Goal: Task Accomplishment & Management: Use online tool/utility

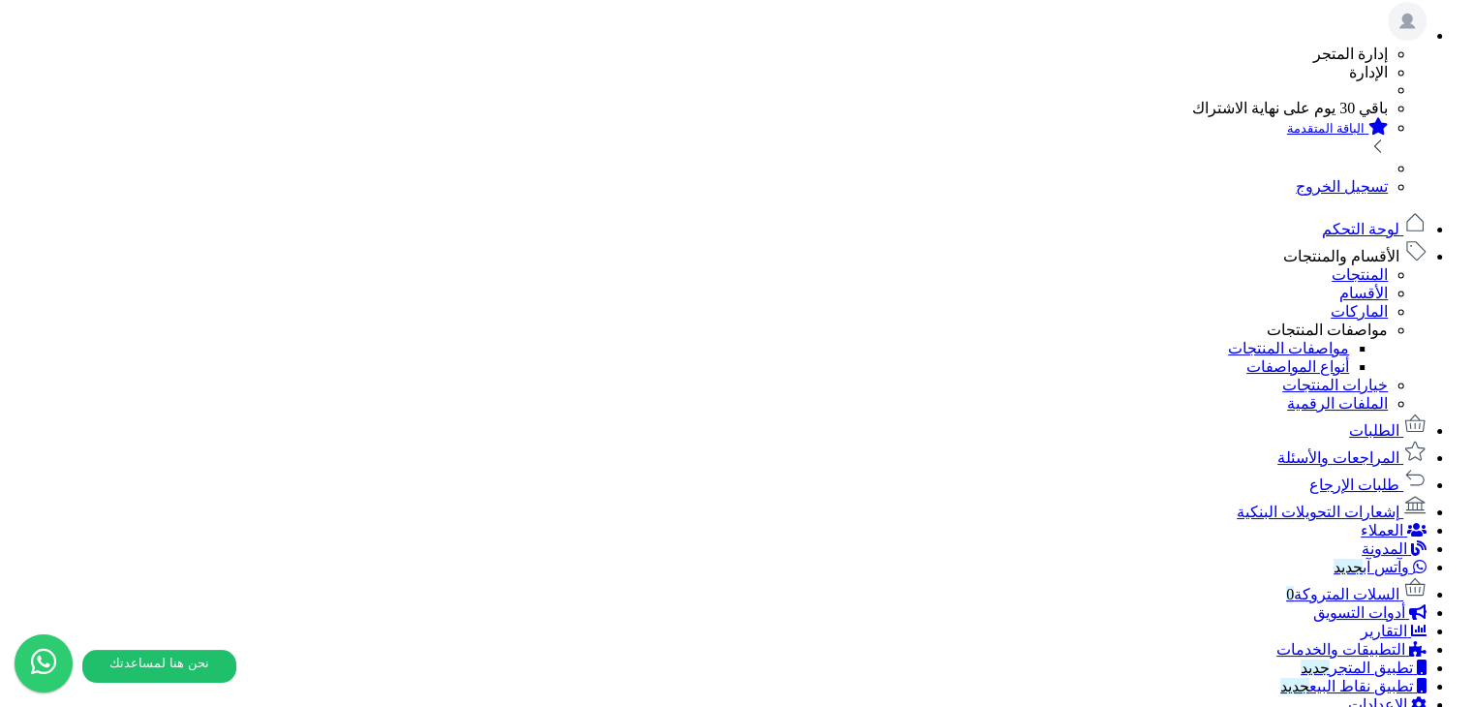
scroll to position [484, 0]
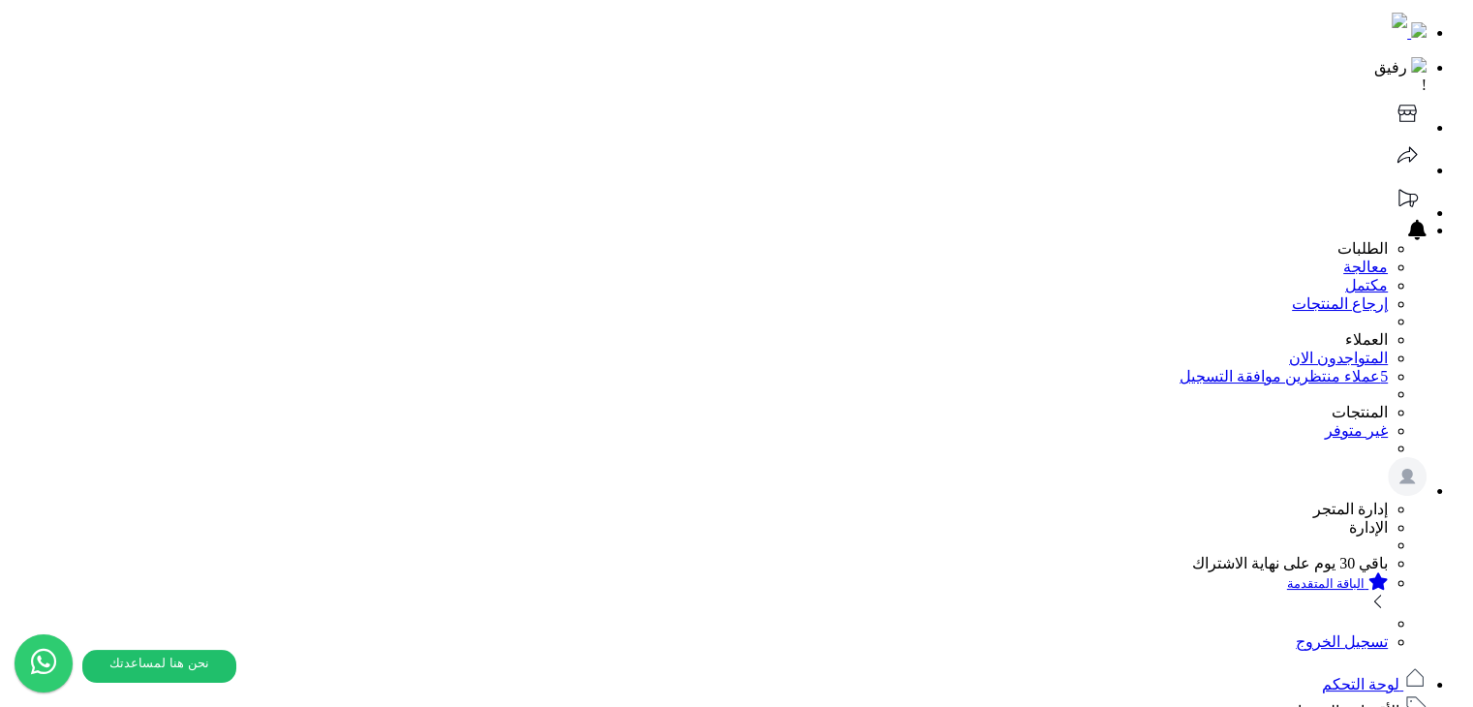
scroll to position [0, 0]
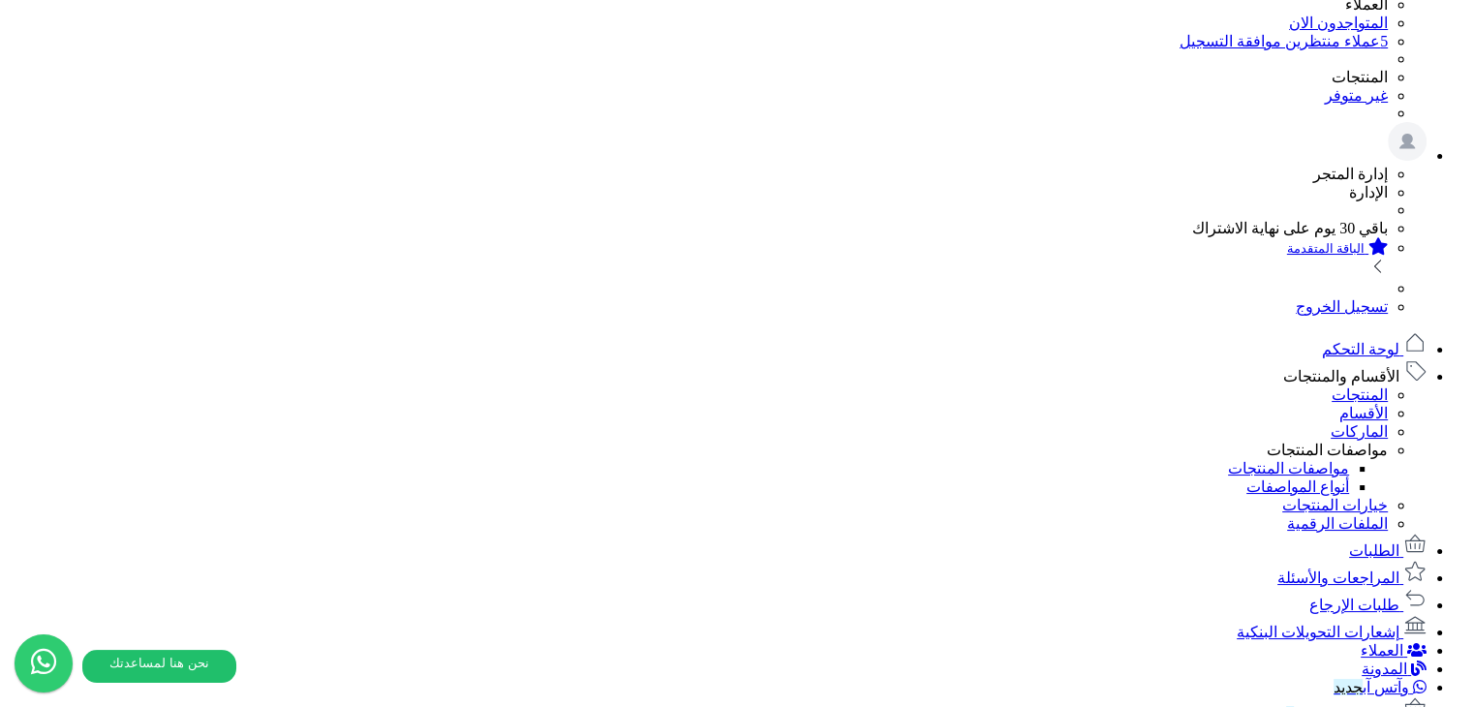
scroll to position [621, 0]
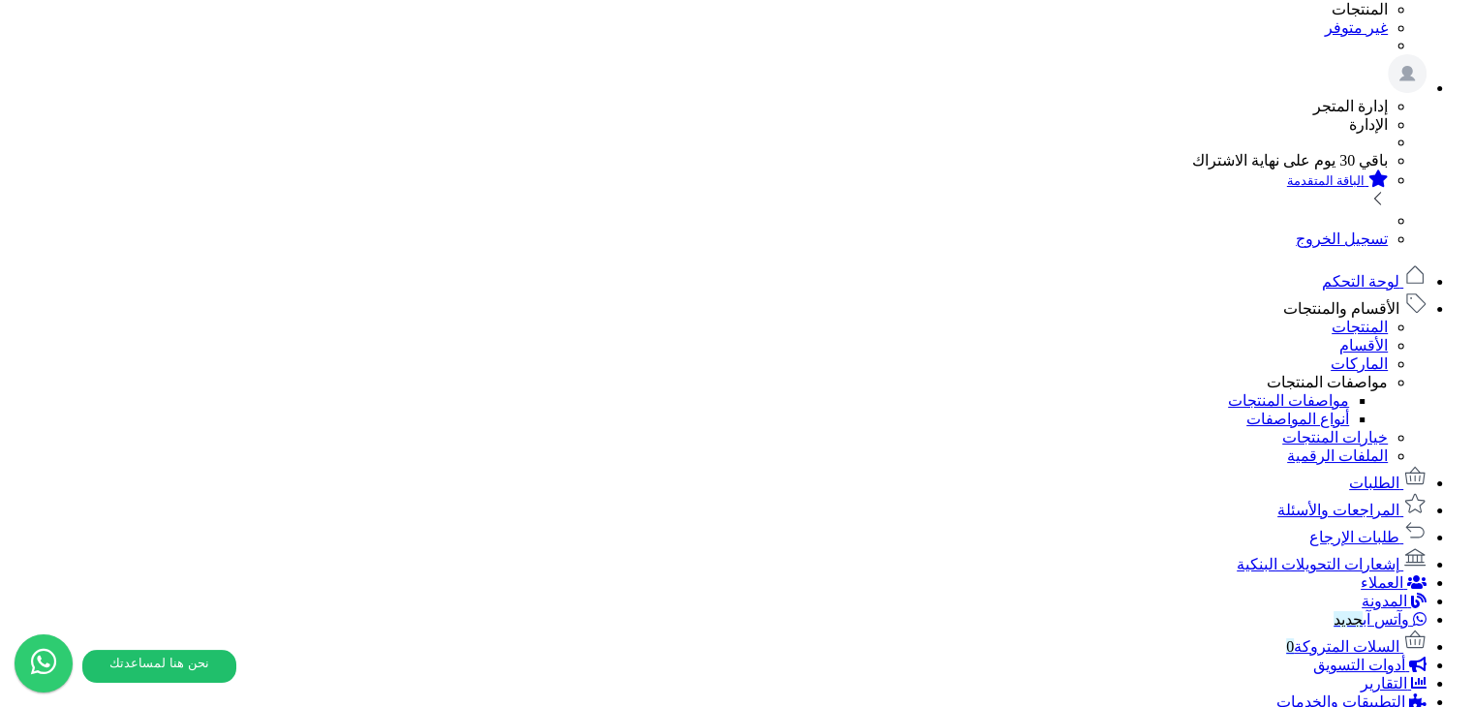
scroll to position [233, 0]
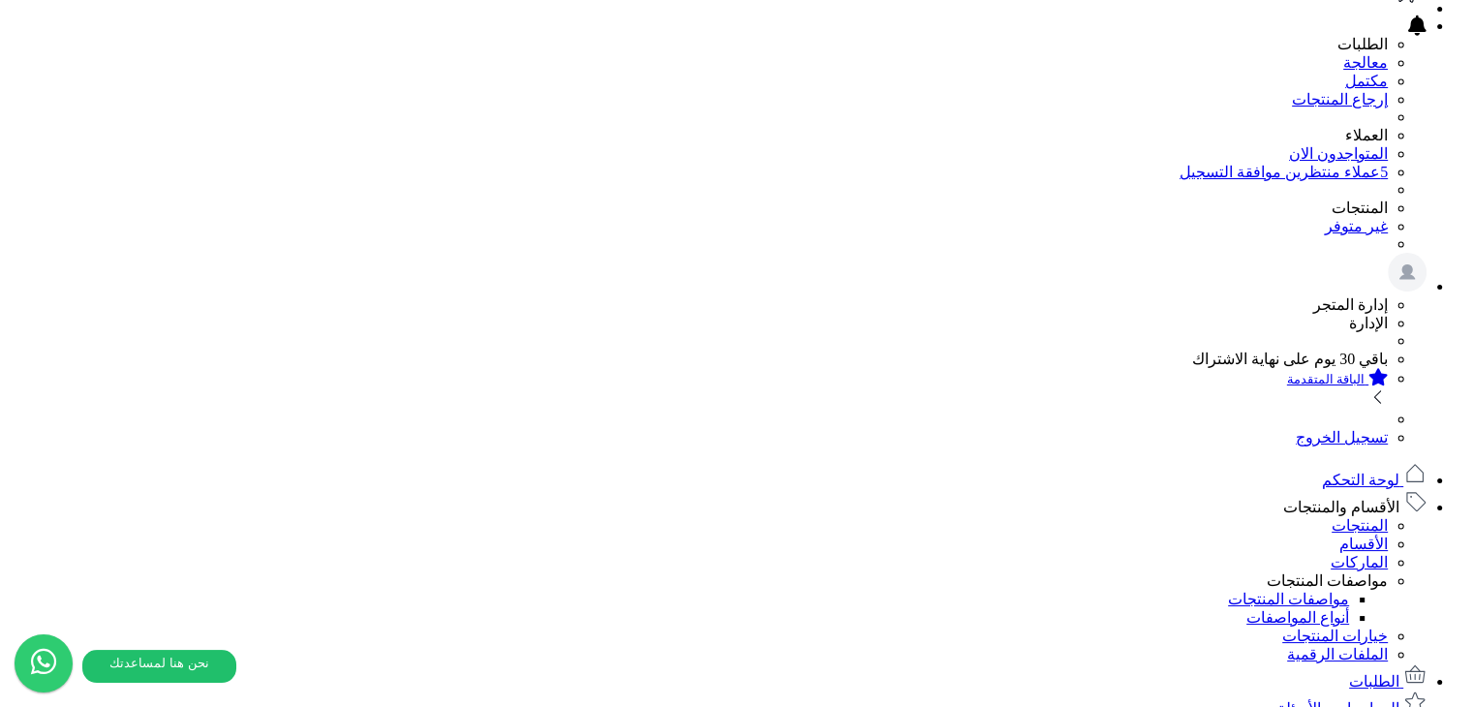
click at [0, 0] on input "اختر الملف" at bounding box center [0, 0] width 0 height 0
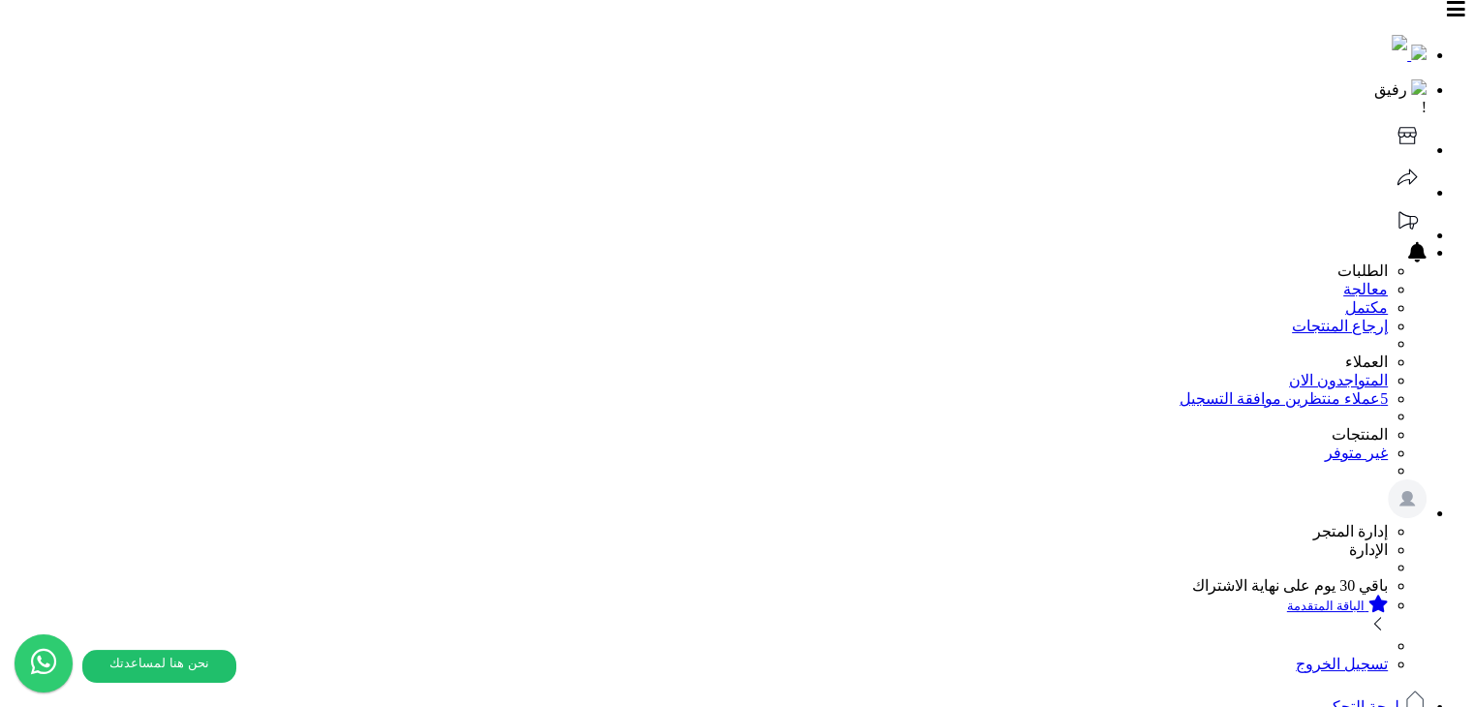
scroll to position [0, 0]
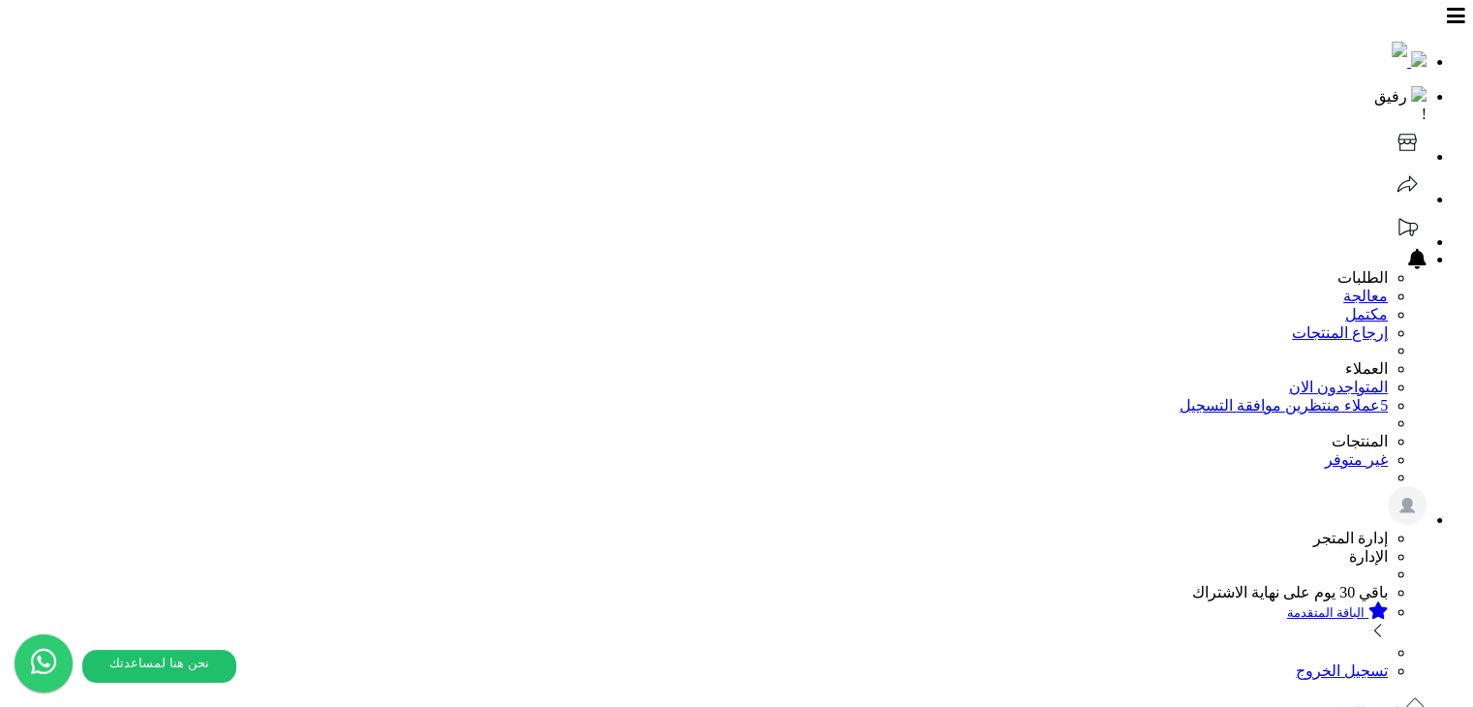
drag, startPoint x: 1346, startPoint y: 228, endPoint x: 1097, endPoint y: 168, distance: 256.0
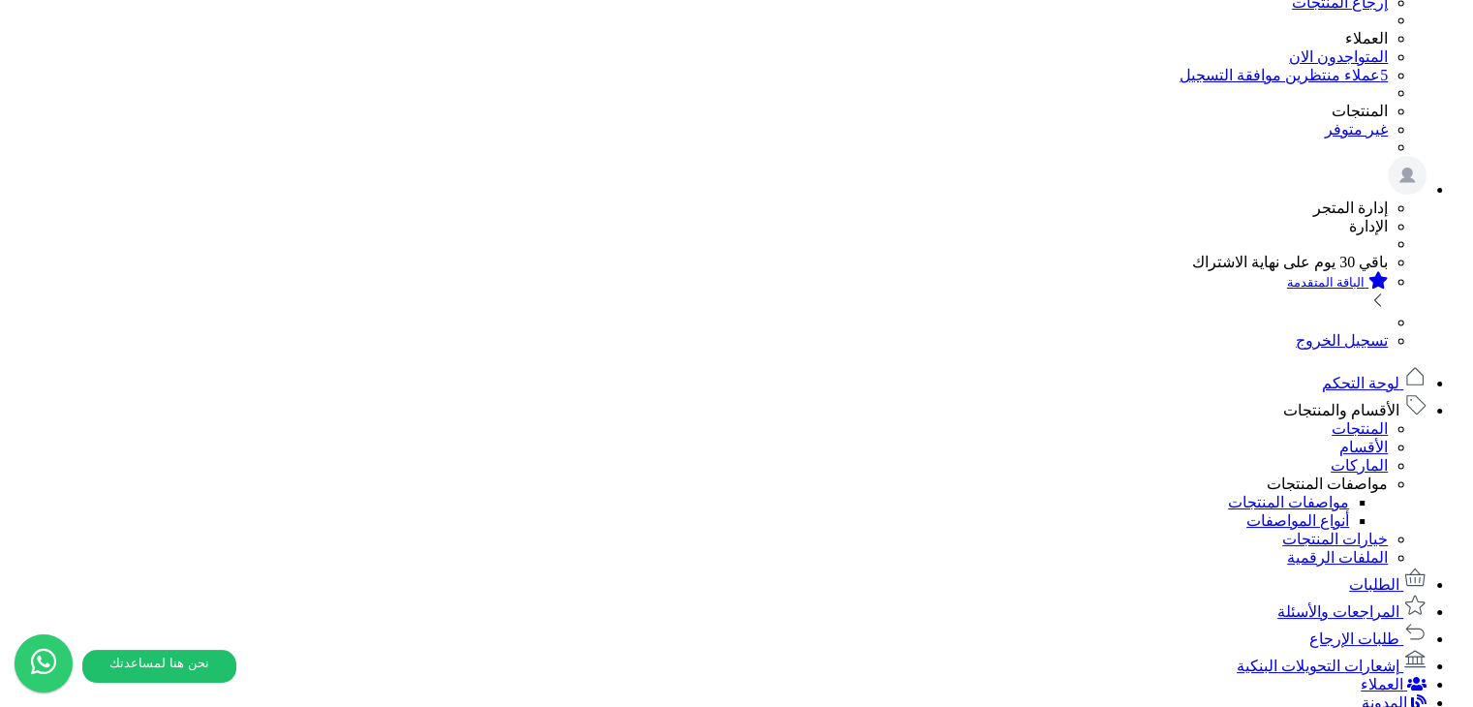
scroll to position [296, 0]
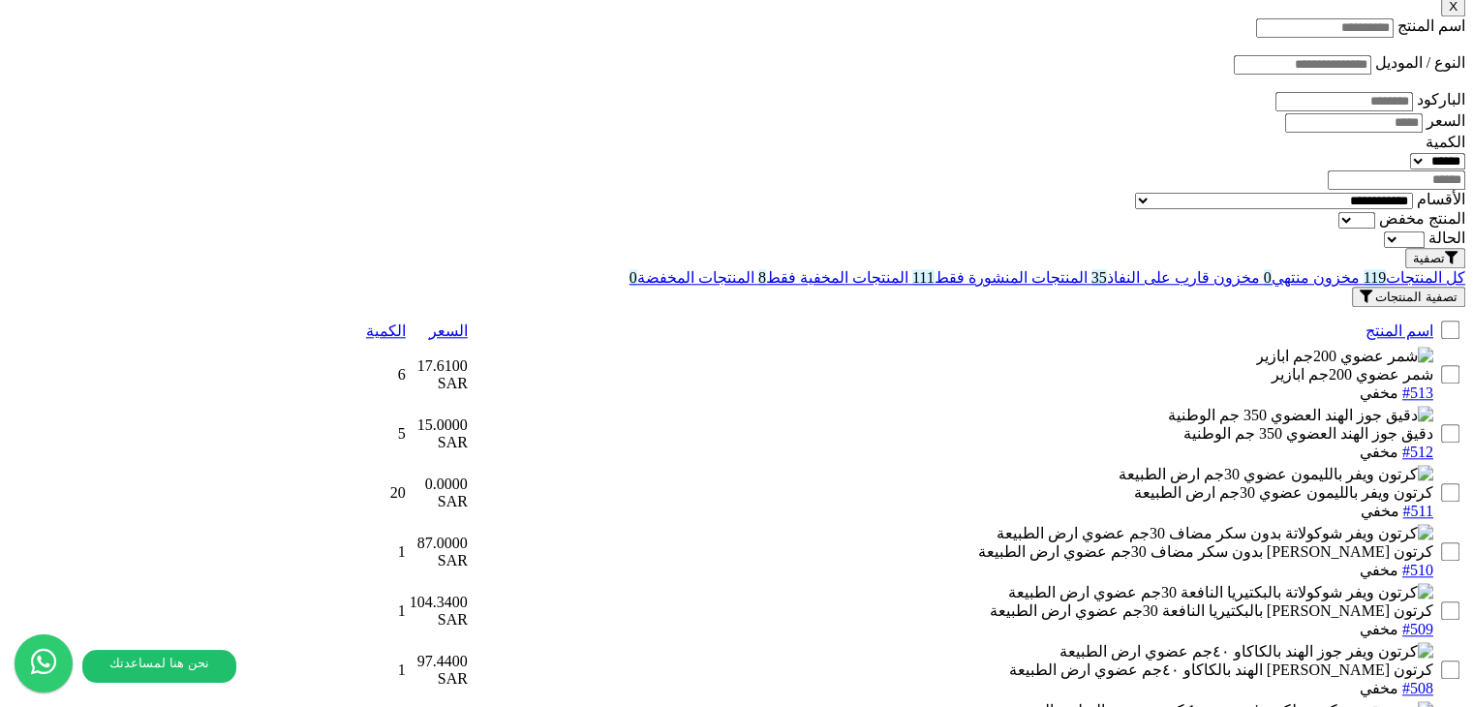
scroll to position [1971, 0]
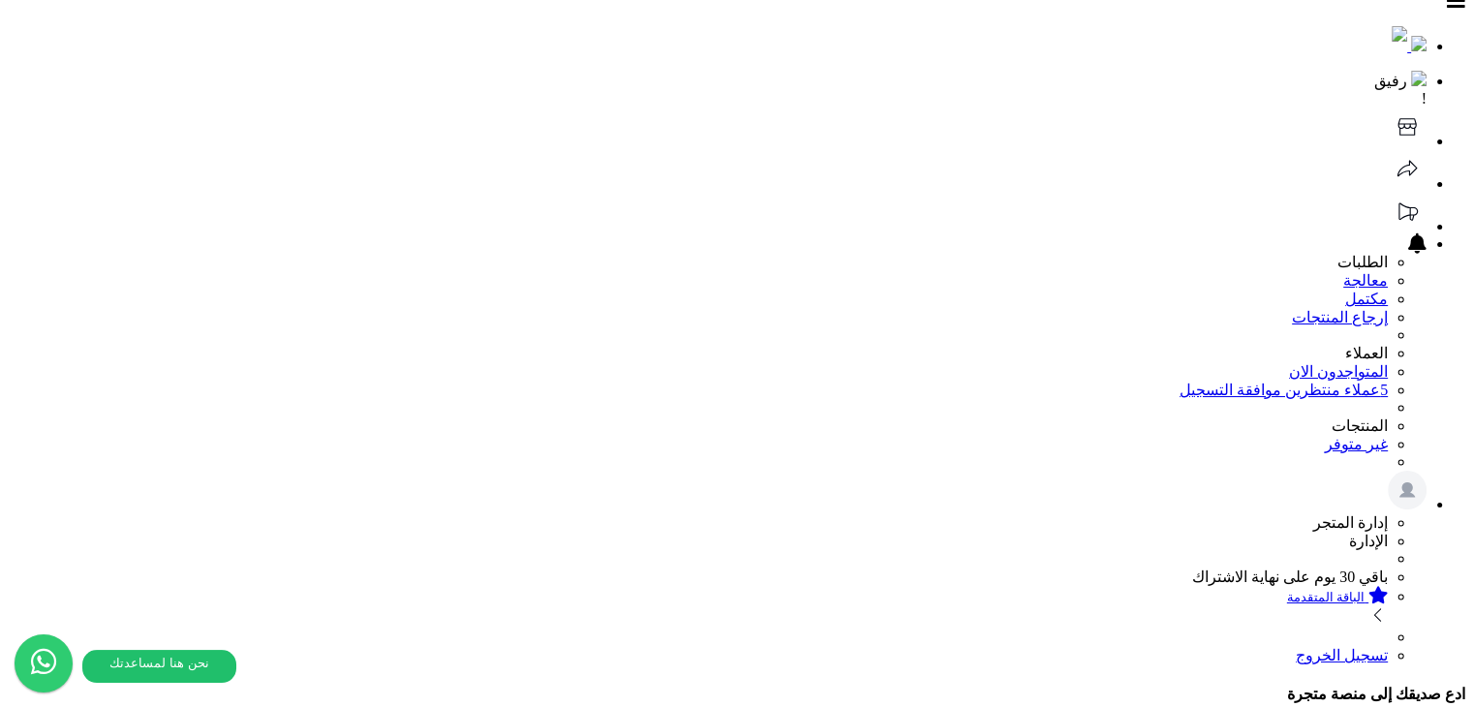
scroll to position [0, 0]
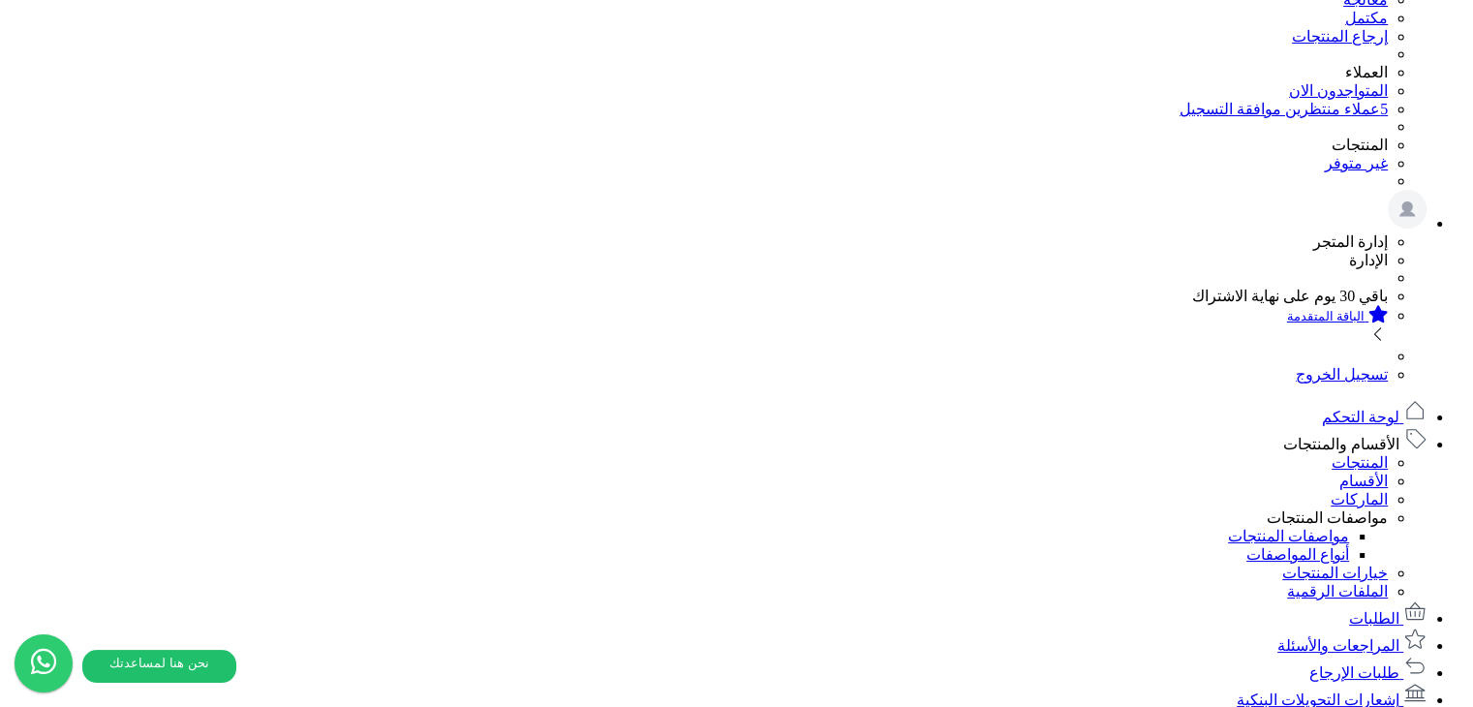
scroll to position [0, -251]
drag, startPoint x: 449, startPoint y: 551, endPoint x: 215, endPoint y: 539, distance: 234.6
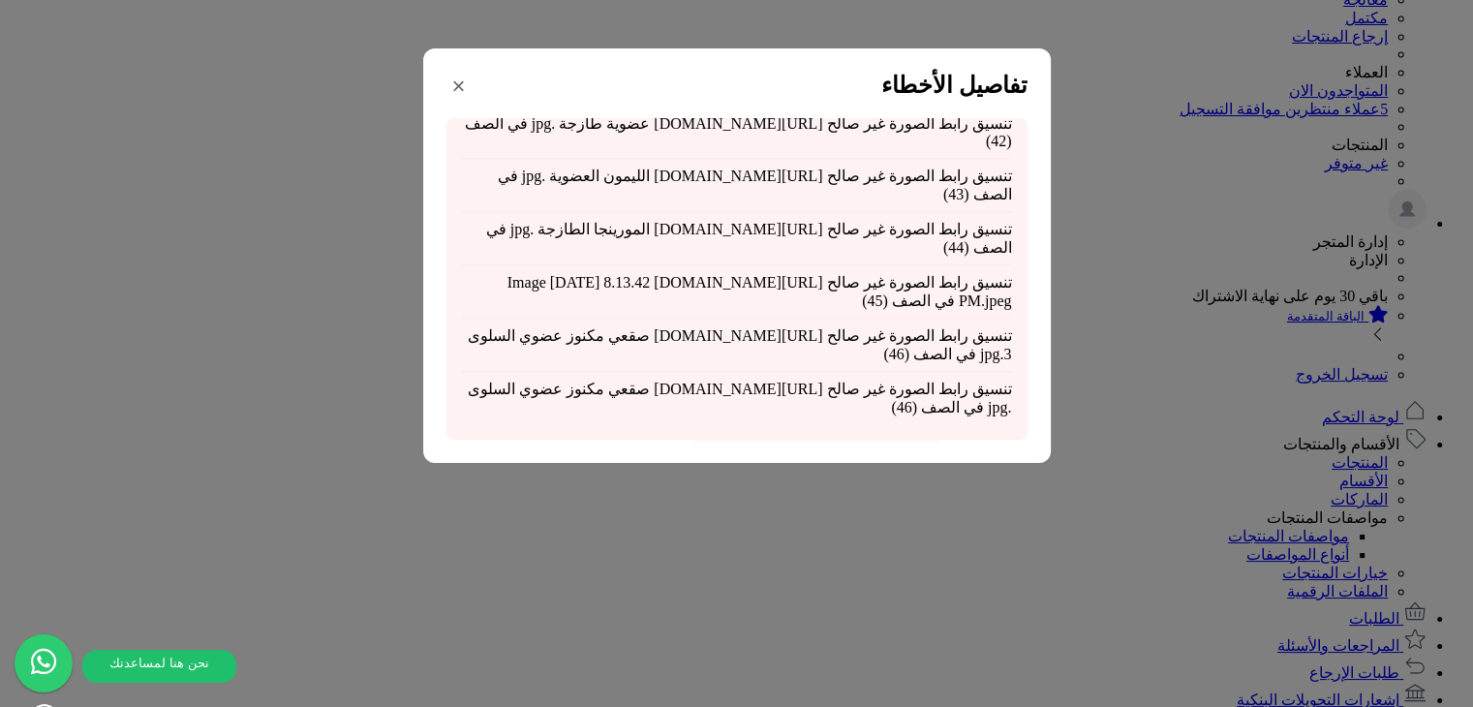
scroll to position [4201, 0]
click at [1230, 171] on div "× تفاصيل الأخطاء تنسيق رابط الصورة غير صالح https://alqimamalwatania.matjrahsto…" at bounding box center [736, 353] width 1473 height 707
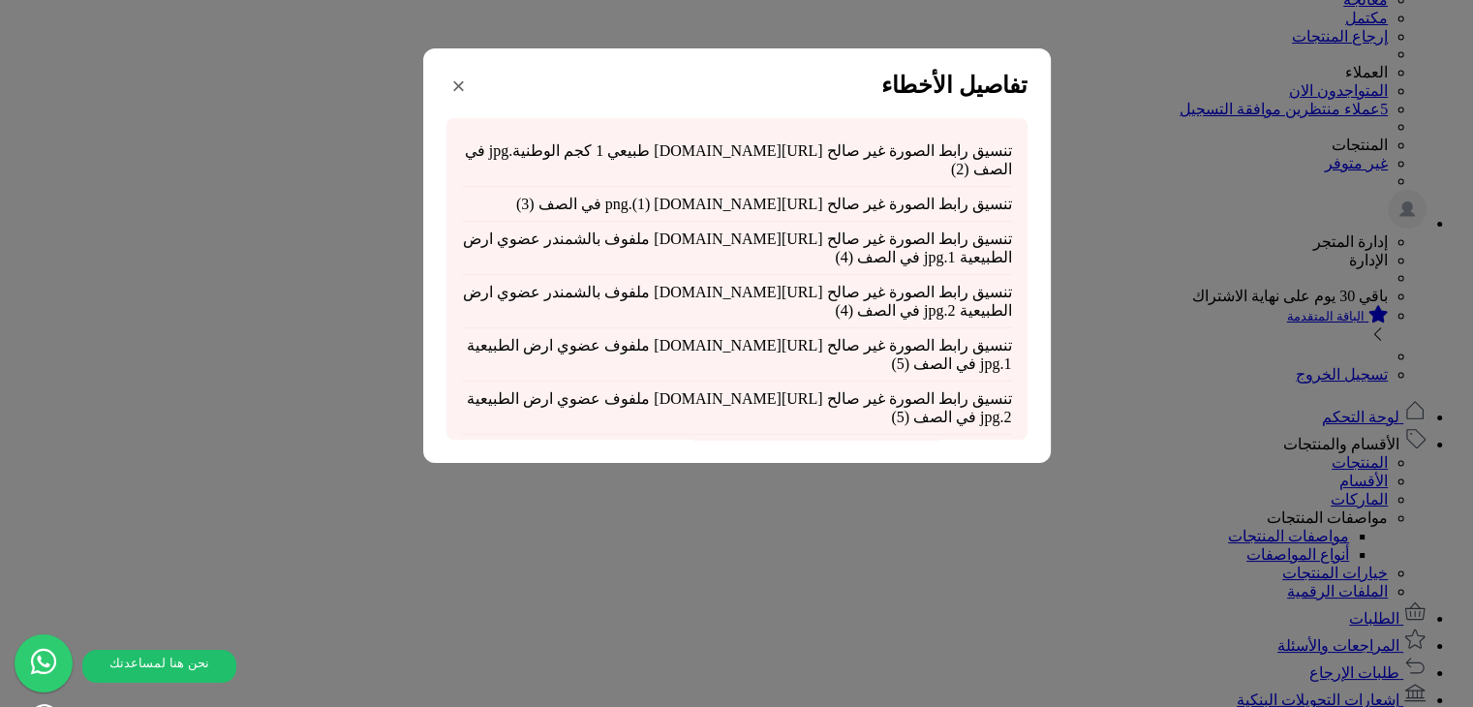
drag, startPoint x: 713, startPoint y: 198, endPoint x: 984, endPoint y: 151, distance: 275.1
click at [984, 151] on div "تنسيق رابط الصورة غير صالح https://alqimamalwatania.matjrahstore.com/images/140…" at bounding box center [737, 160] width 550 height 53
copy div "تنسيق رابط الصورة غير صالح https://alqimamalwatania.matjrahstore.com/images/140…"
click at [466, 87] on div "× تفاصيل الأخطاء تنسيق رابط الصورة غير صالح https://alqimamalwatania.matjrahsto…" at bounding box center [736, 255] width 627 height 414
click at [472, 87] on button "×" at bounding box center [458, 85] width 25 height 29
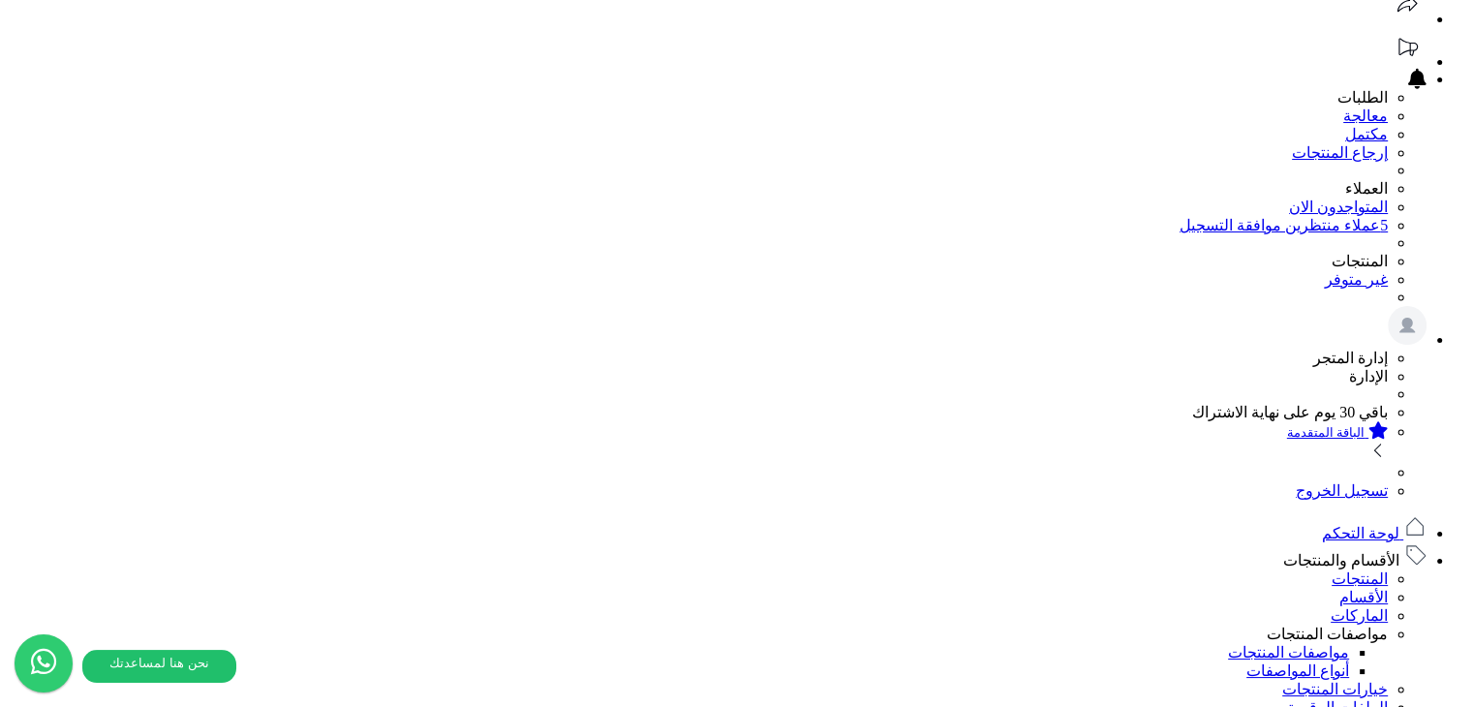
scroll to position [194, 0]
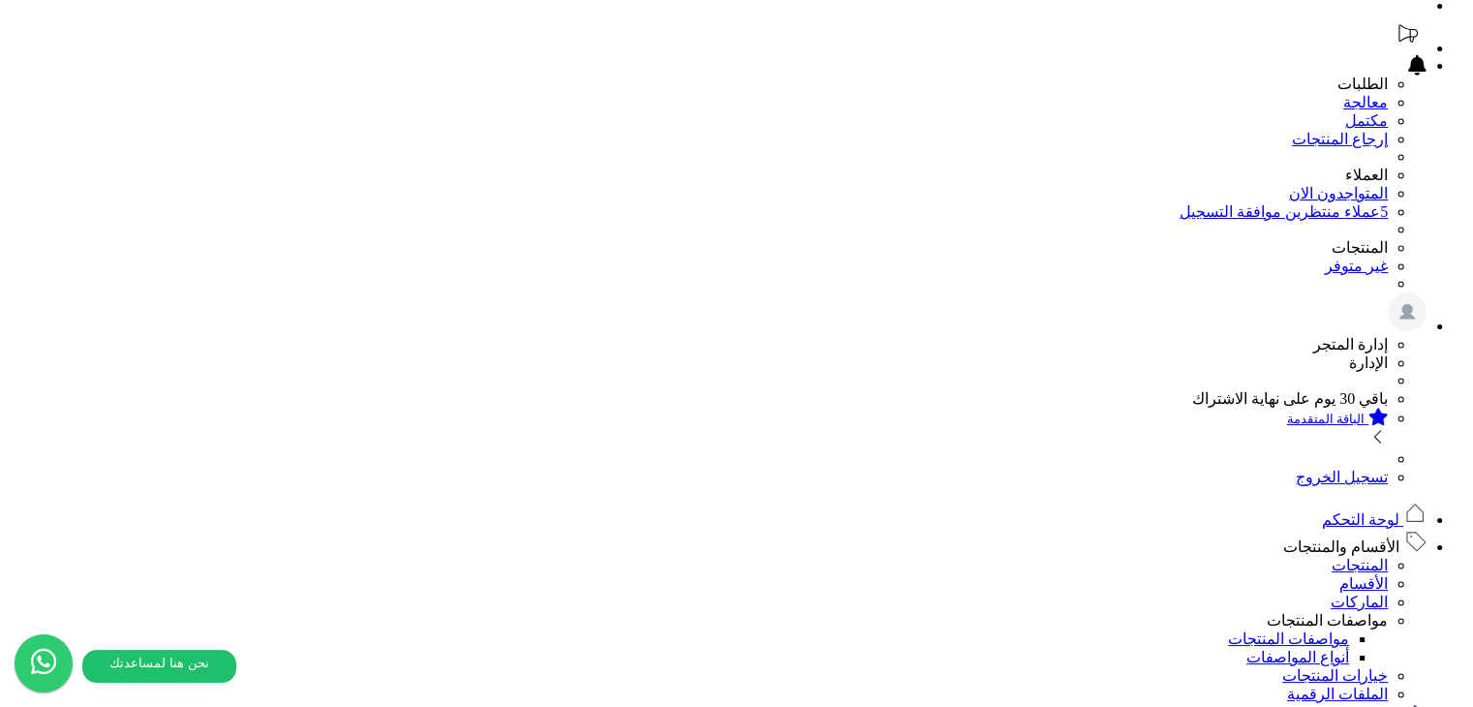
click at [0, 0] on input "اختر الملف" at bounding box center [0, 0] width 0 height 0
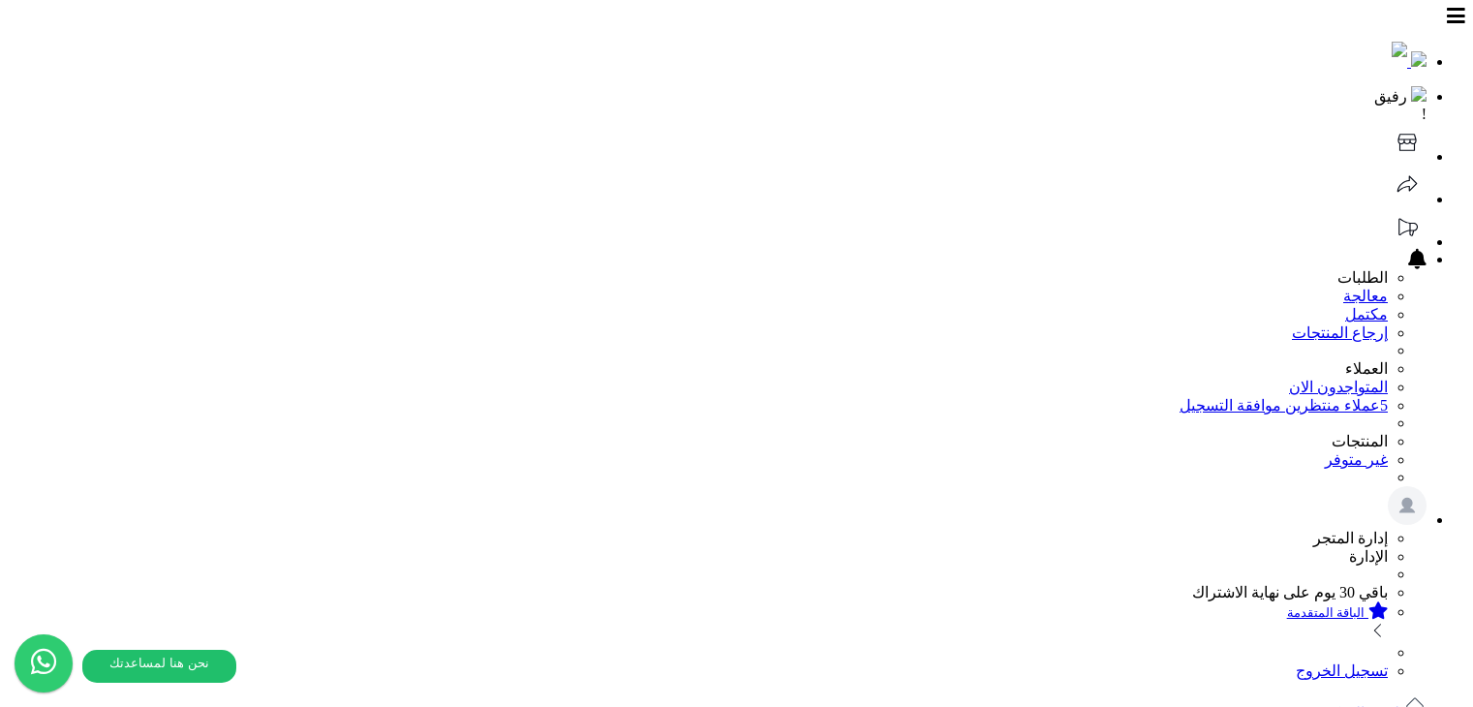
scroll to position [194, 0]
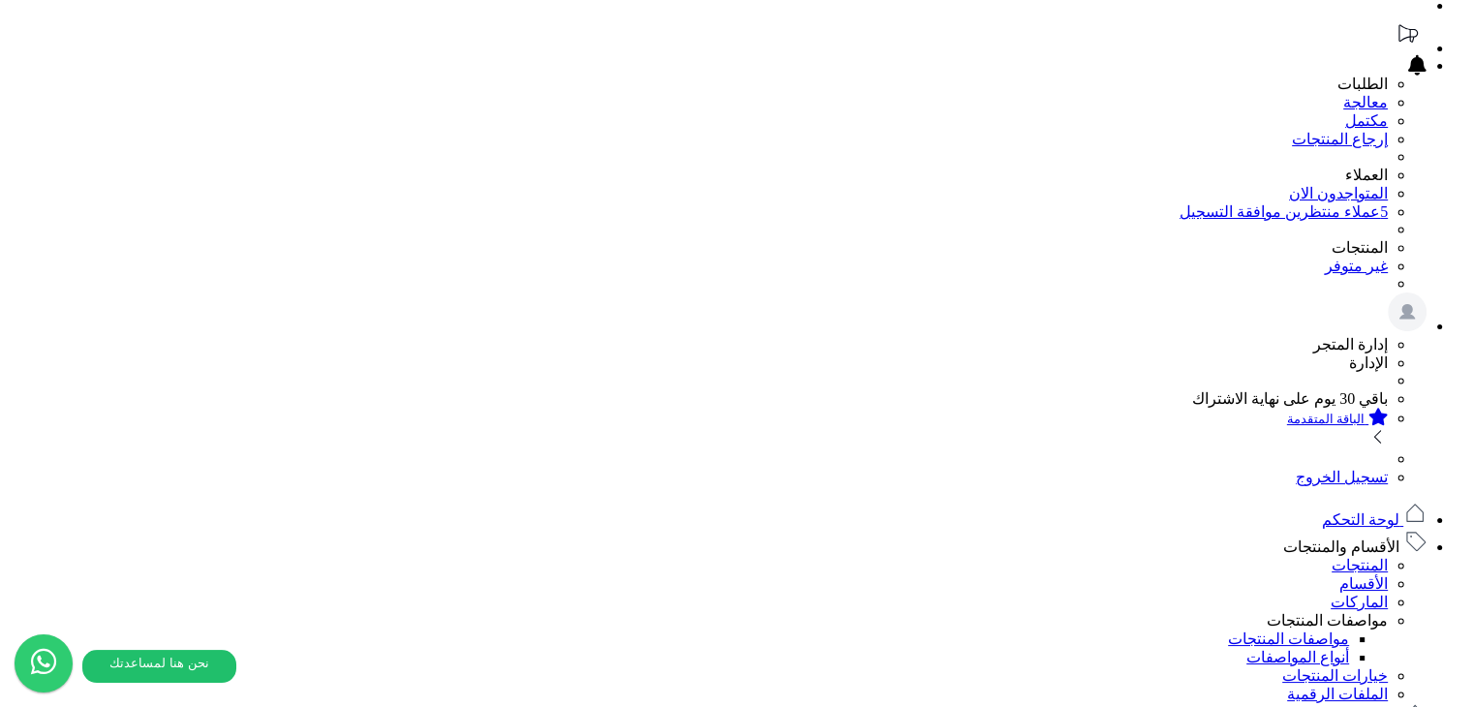
click at [0, 0] on input "اختر الملف" at bounding box center [0, 0] width 0 height 0
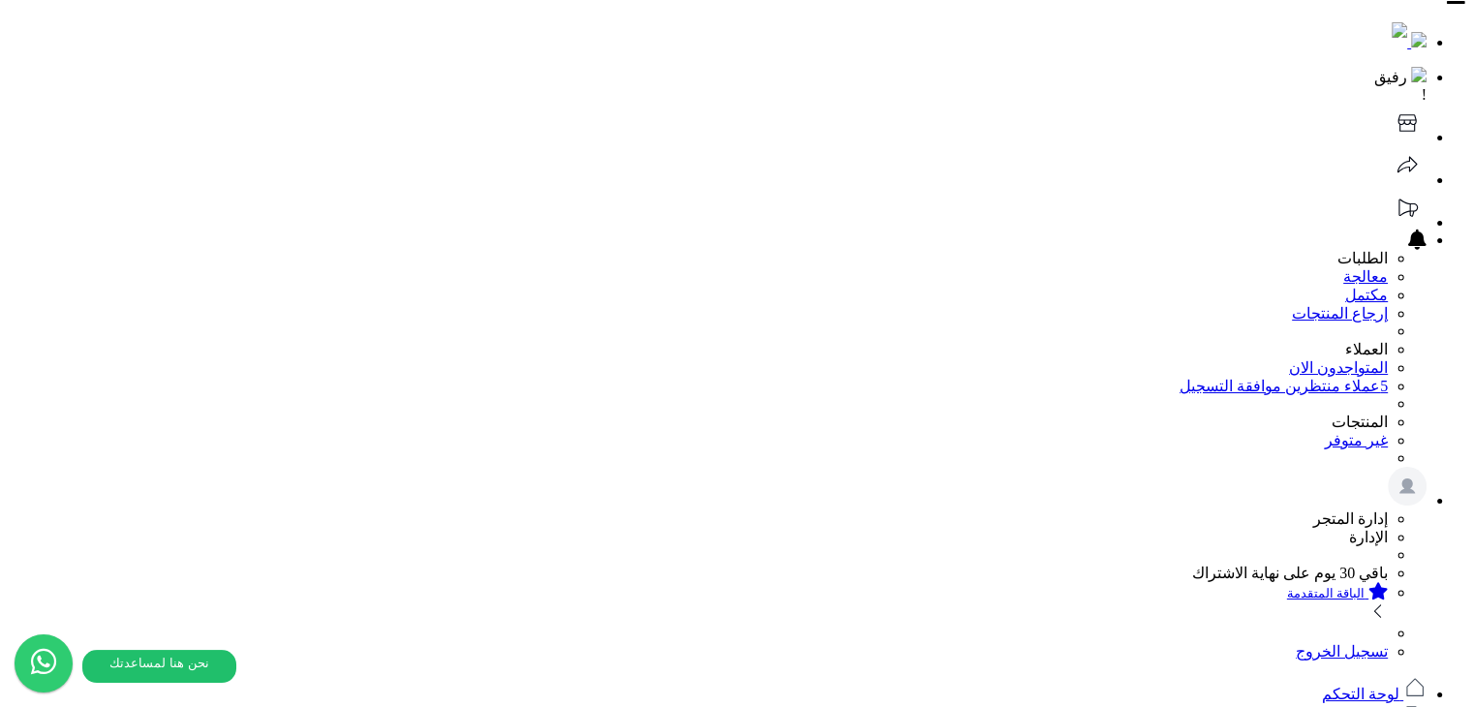
scroll to position [0, 0]
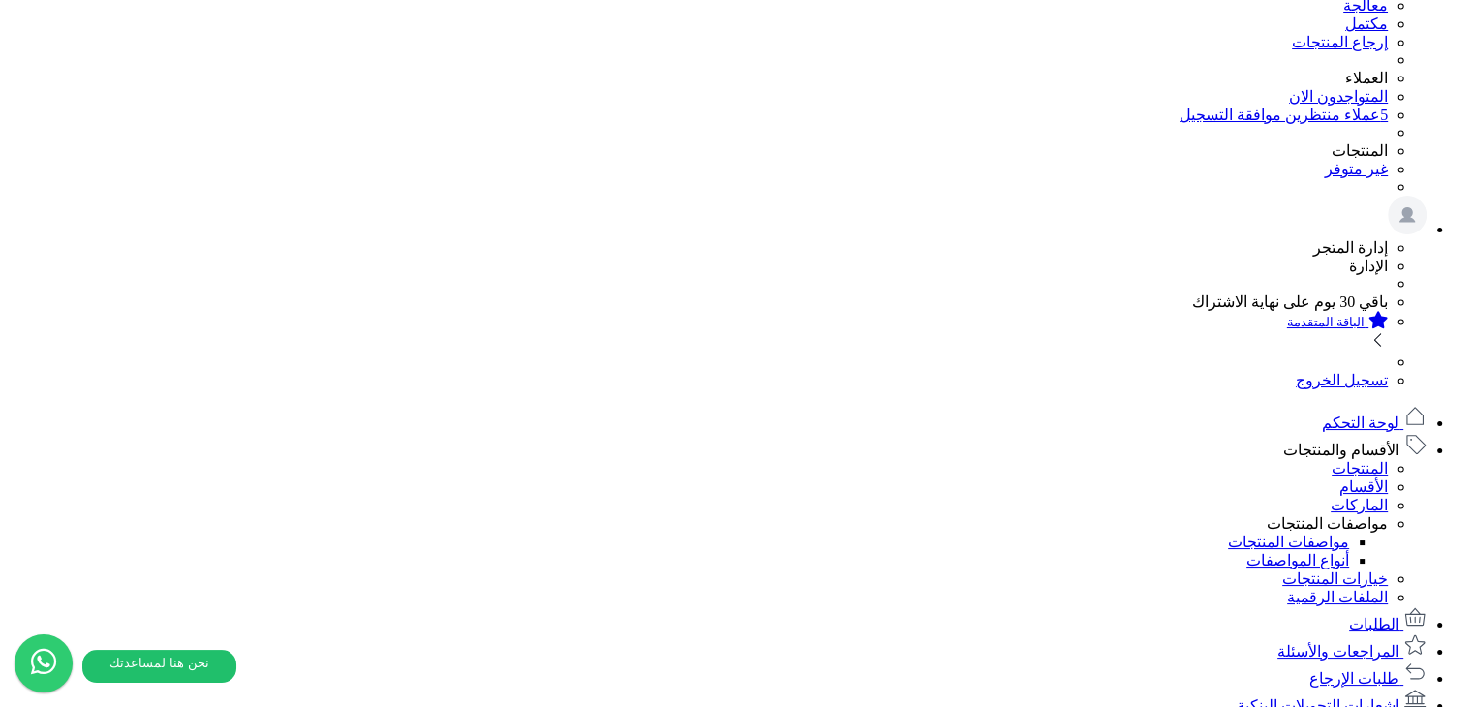
click at [0, 0] on input "اختر الملف" at bounding box center [0, 0] width 0 height 0
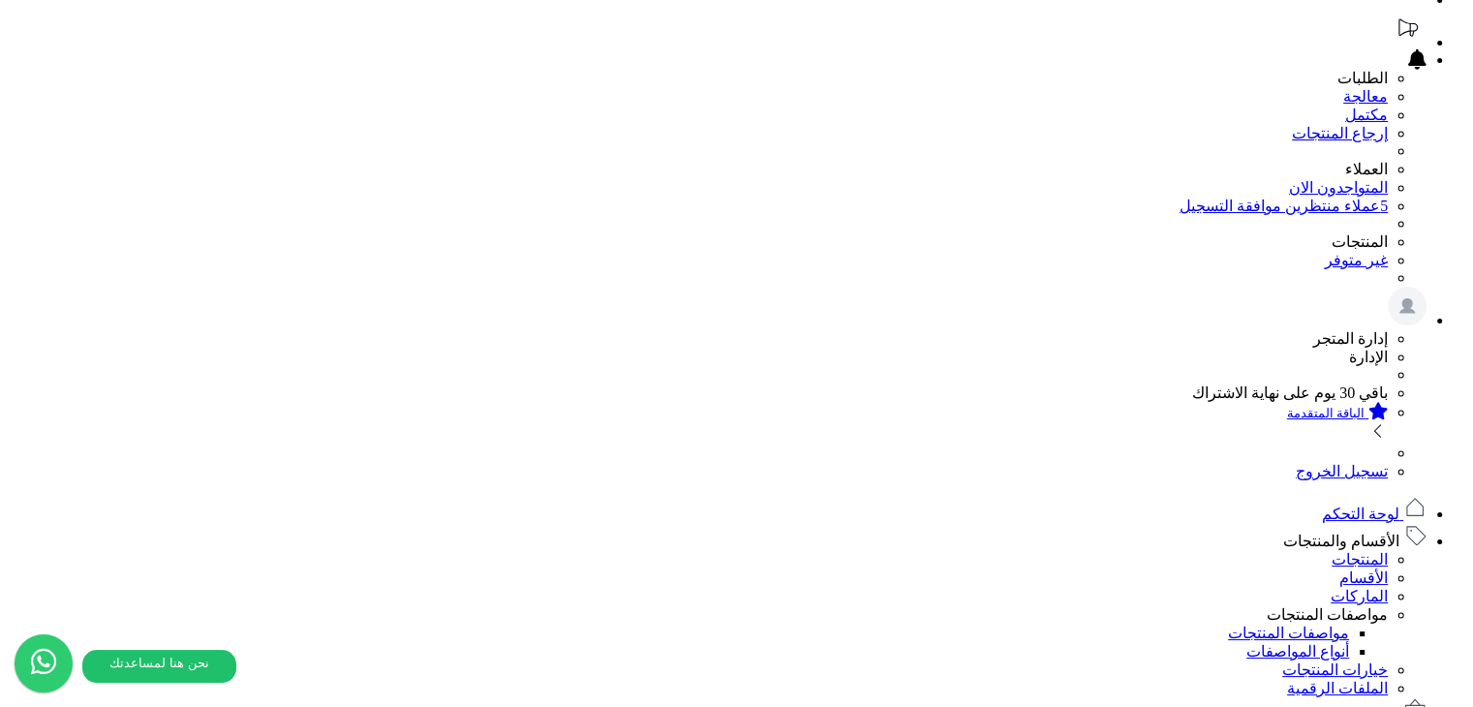
scroll to position [194, 0]
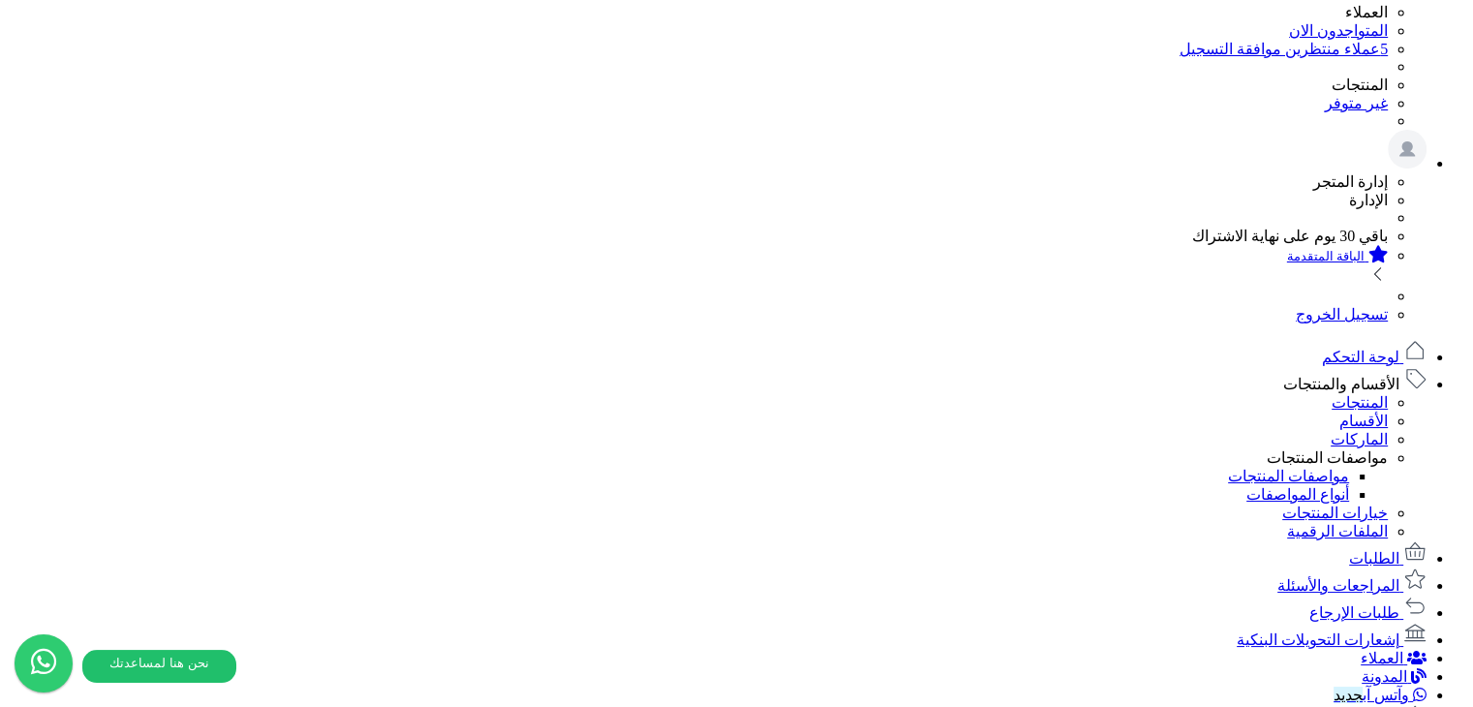
scroll to position [0, 0]
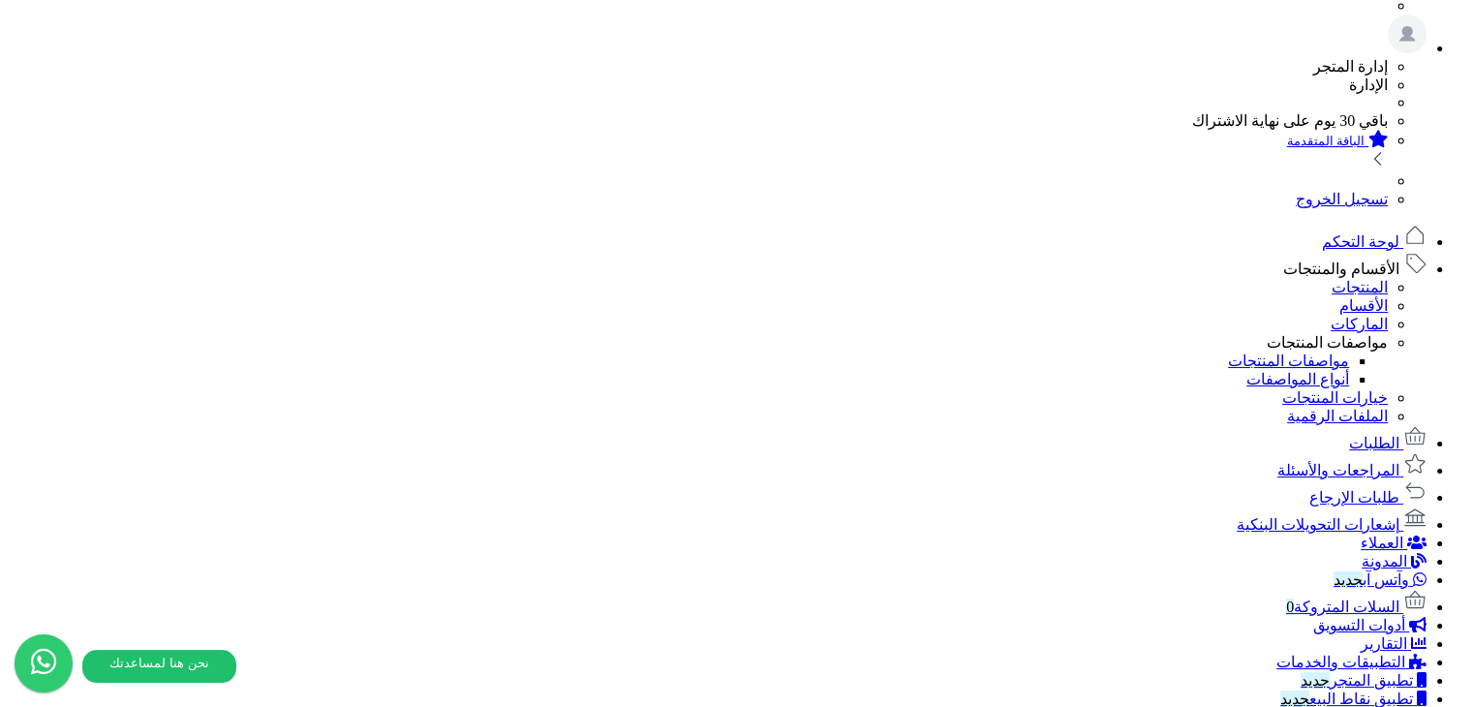
scroll to position [484, 0]
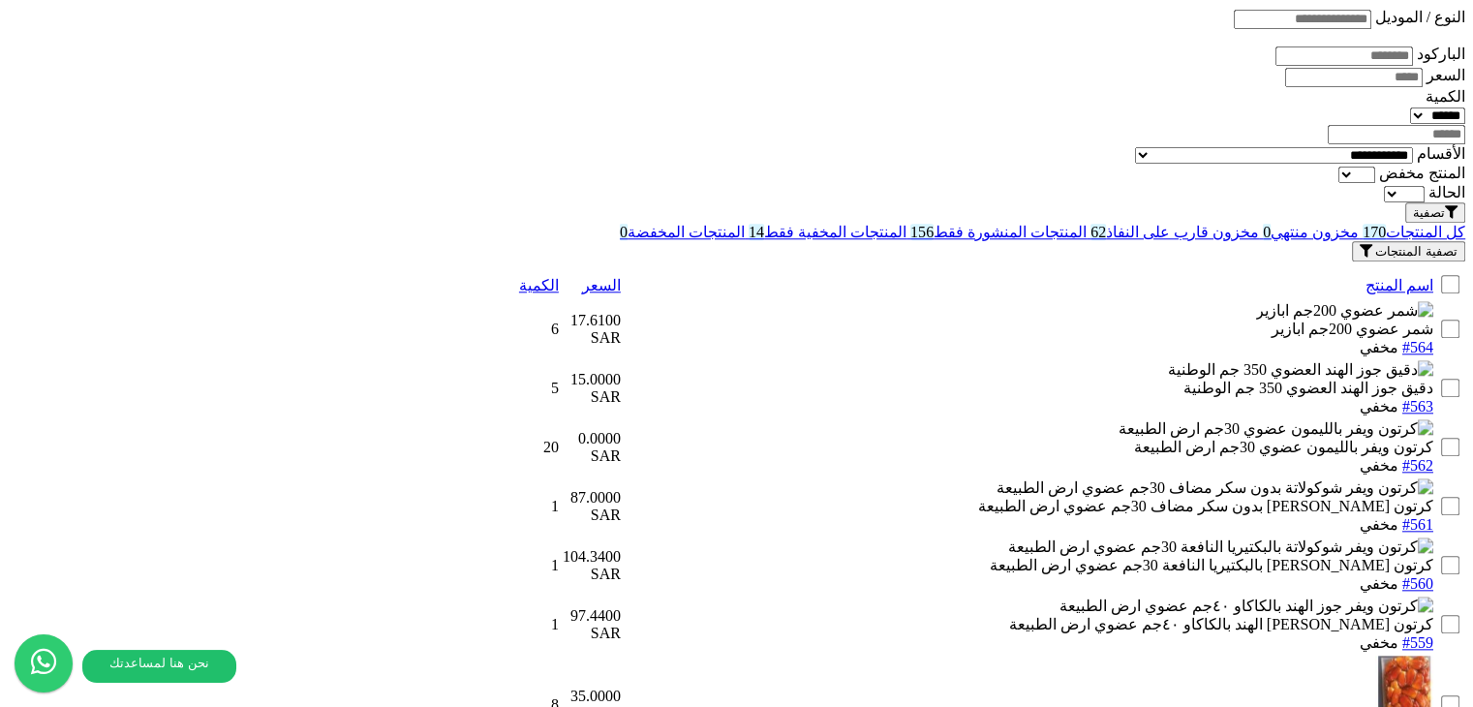
scroll to position [1971, 0]
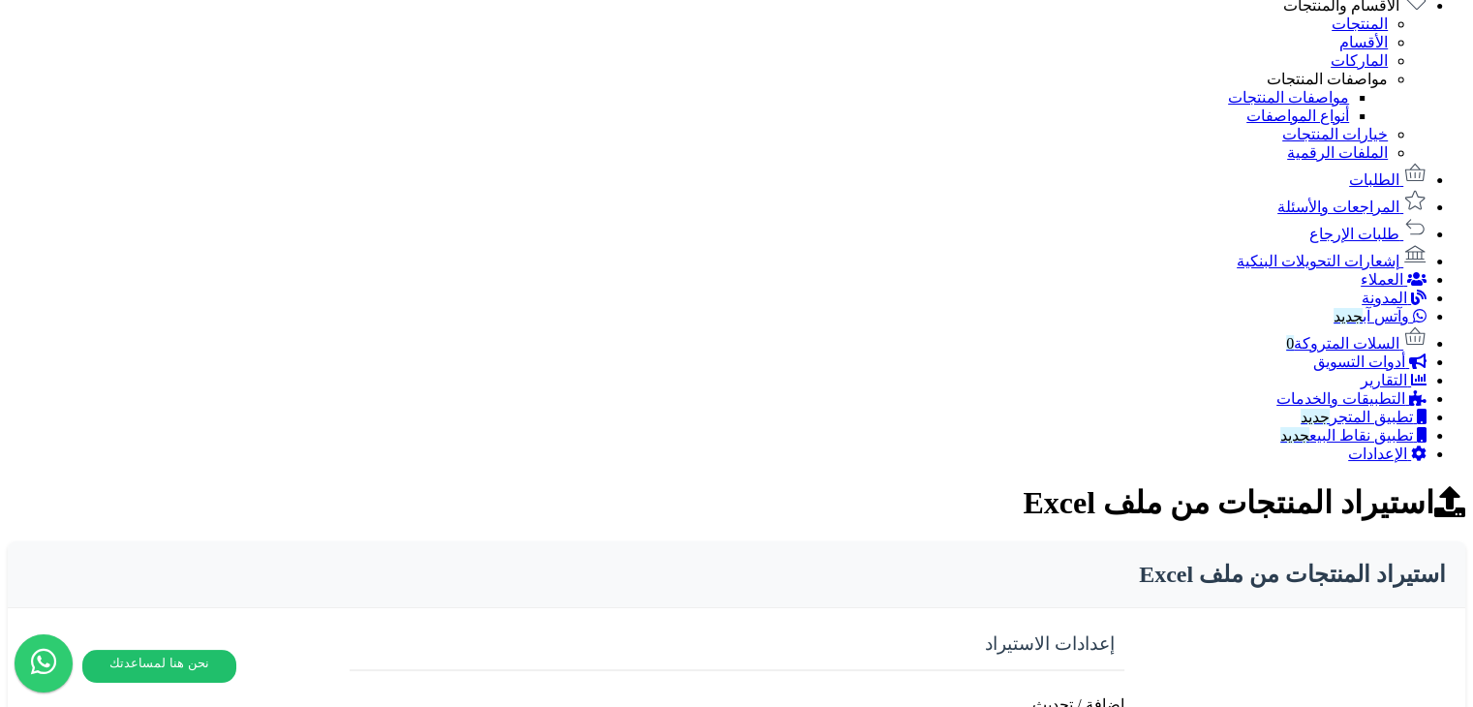
scroll to position [747, 0]
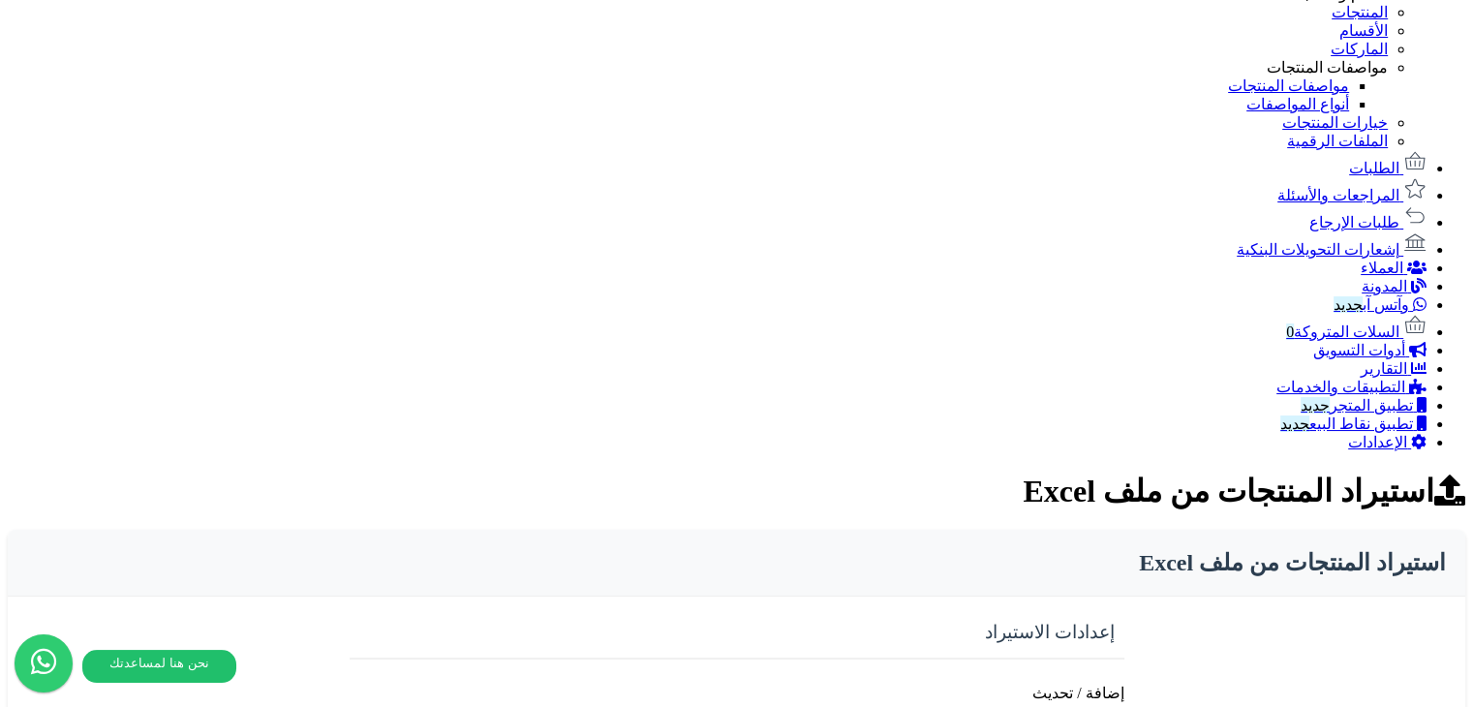
drag, startPoint x: 267, startPoint y: 109, endPoint x: 58, endPoint y: 134, distance: 210.6
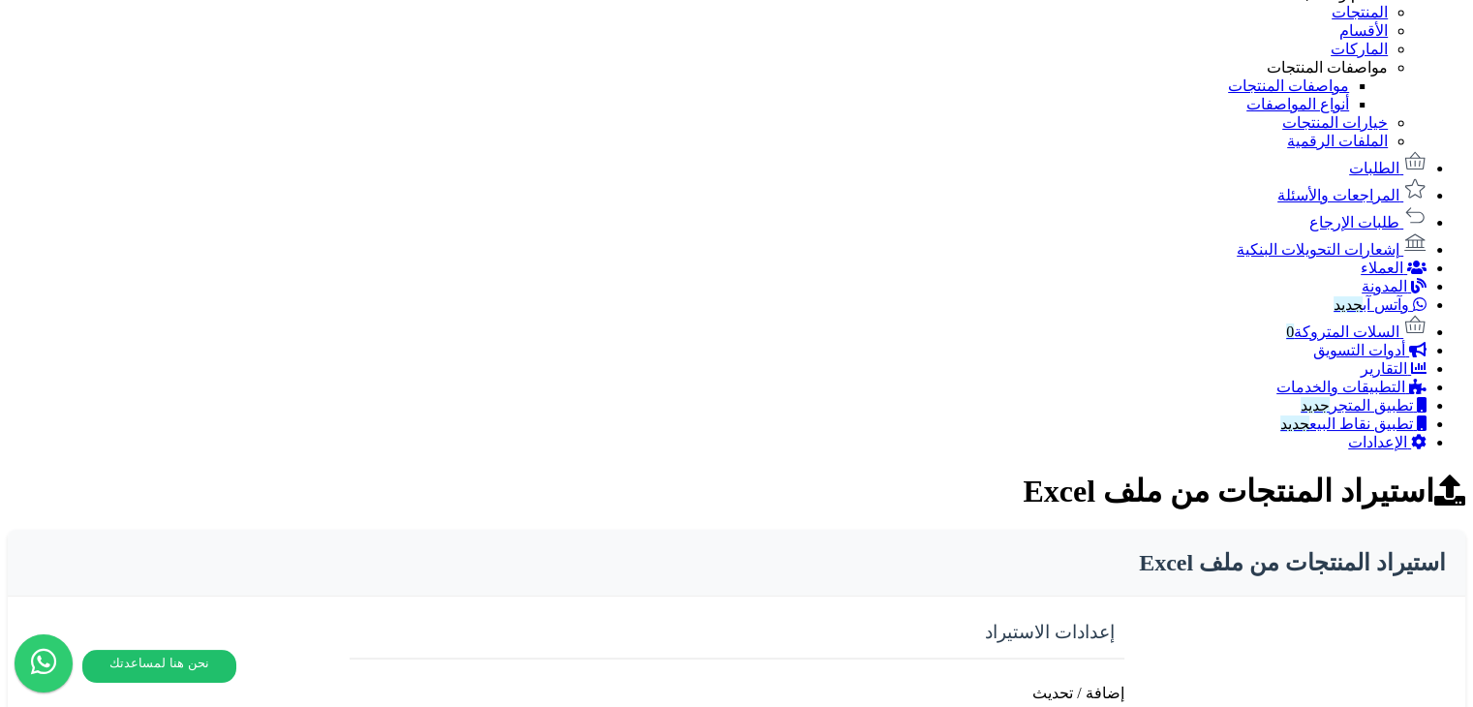
drag, startPoint x: 156, startPoint y: 103, endPoint x: 62, endPoint y: 113, distance: 94.5
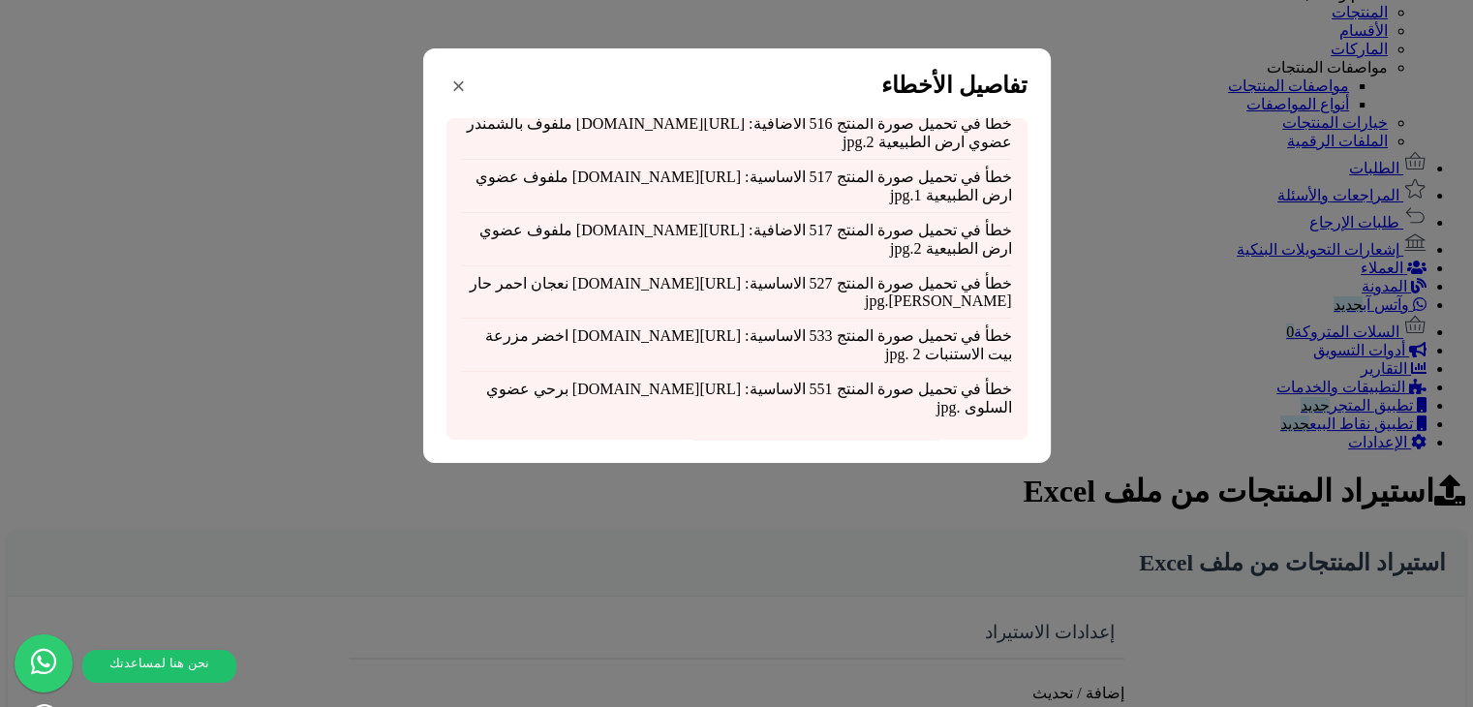
scroll to position [333, 0]
drag, startPoint x: 792, startPoint y: 388, endPoint x: 643, endPoint y: 419, distance: 152.3
click at [643, 419] on div "× تفاصيل الأخطاء خطأ في تحميل صورة المنتج 516 الاساسية: https://alqimamalwatani…" at bounding box center [736, 255] width 627 height 414
click at [686, 383] on div "خطأ في تحميل صورة المنتج 516 الاساسية: https://alqimamalwatania.matjrahstore.co…" at bounding box center [736, 278] width 581 height 321
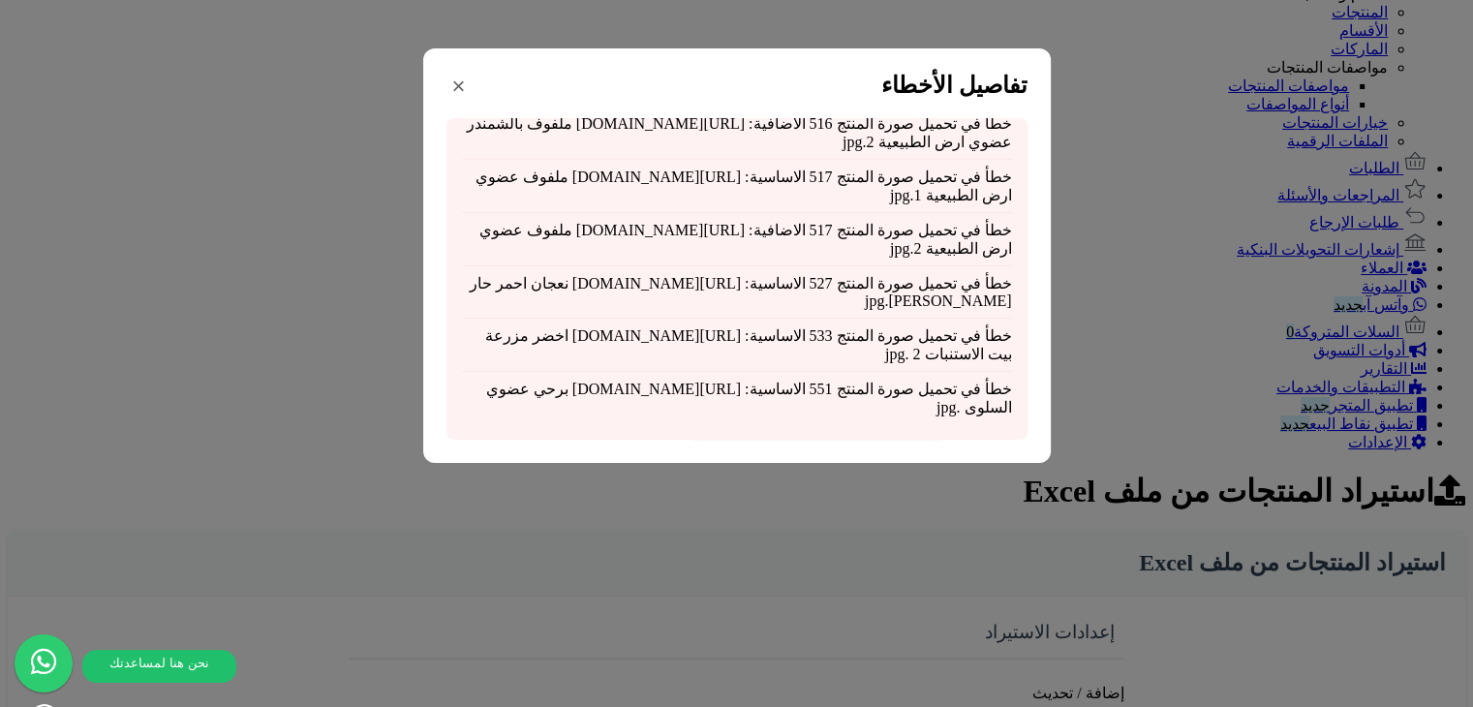
drag, startPoint x: 686, startPoint y: 383, endPoint x: 743, endPoint y: 400, distance: 59.5
click at [743, 400] on div "خطأ في تحميل صورة المنتج 516 الاساسية: https://alqimamalwatania.matjrahstore.co…" at bounding box center [736, 278] width 581 height 321
click at [842, 319] on div "خطأ في تحميل صورة المنتج 533 الاساسية: https://alqimamalwatania.matjrahstore.co…" at bounding box center [737, 345] width 550 height 53
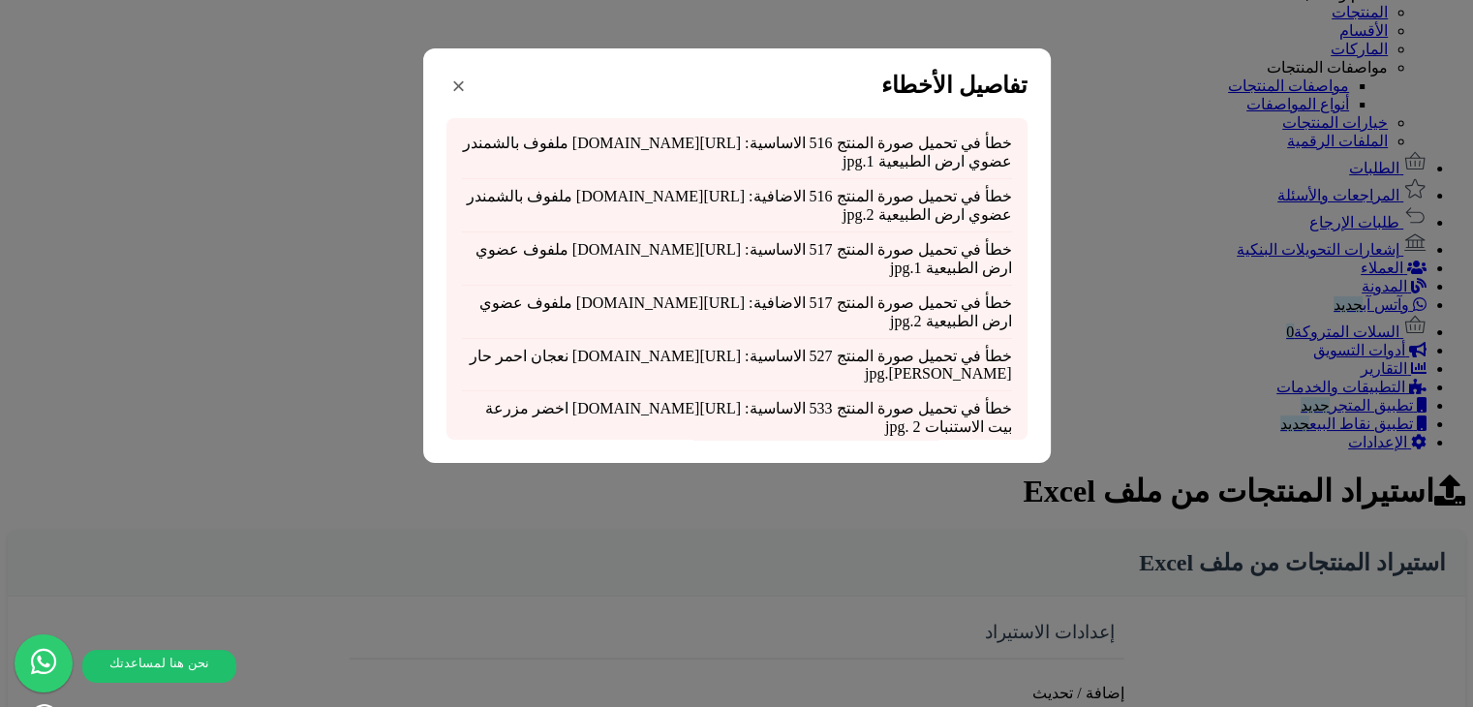
scroll to position [0, 0]
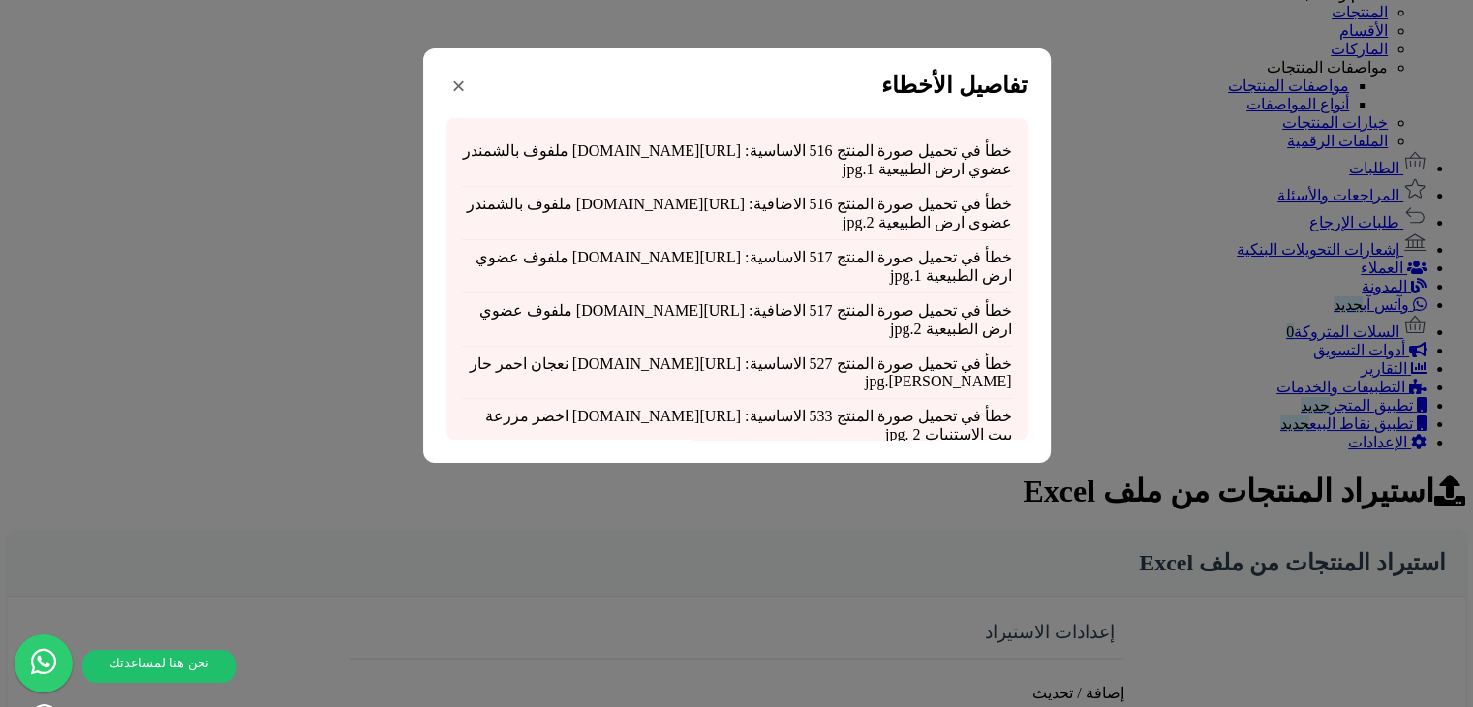
drag, startPoint x: 842, startPoint y: 285, endPoint x: 850, endPoint y: 161, distance: 124.2
click at [850, 161] on div "خطأ في تحميل صورة المنتج 516 الاساسية: https://alqimamalwatania.matjrahstore.co…" at bounding box center [736, 278] width 581 height 321
click at [850, 161] on div "خطأ في تحميل صورة المنتج 516 الاساسية: https://alqimamalwatania.matjrahstore.co…" at bounding box center [737, 160] width 550 height 53
click at [768, 237] on div "خطأ في تحميل صورة المنتج 516 الاضافية: https://alqimamalwatania.matjrahstore.co…" at bounding box center [737, 213] width 550 height 53
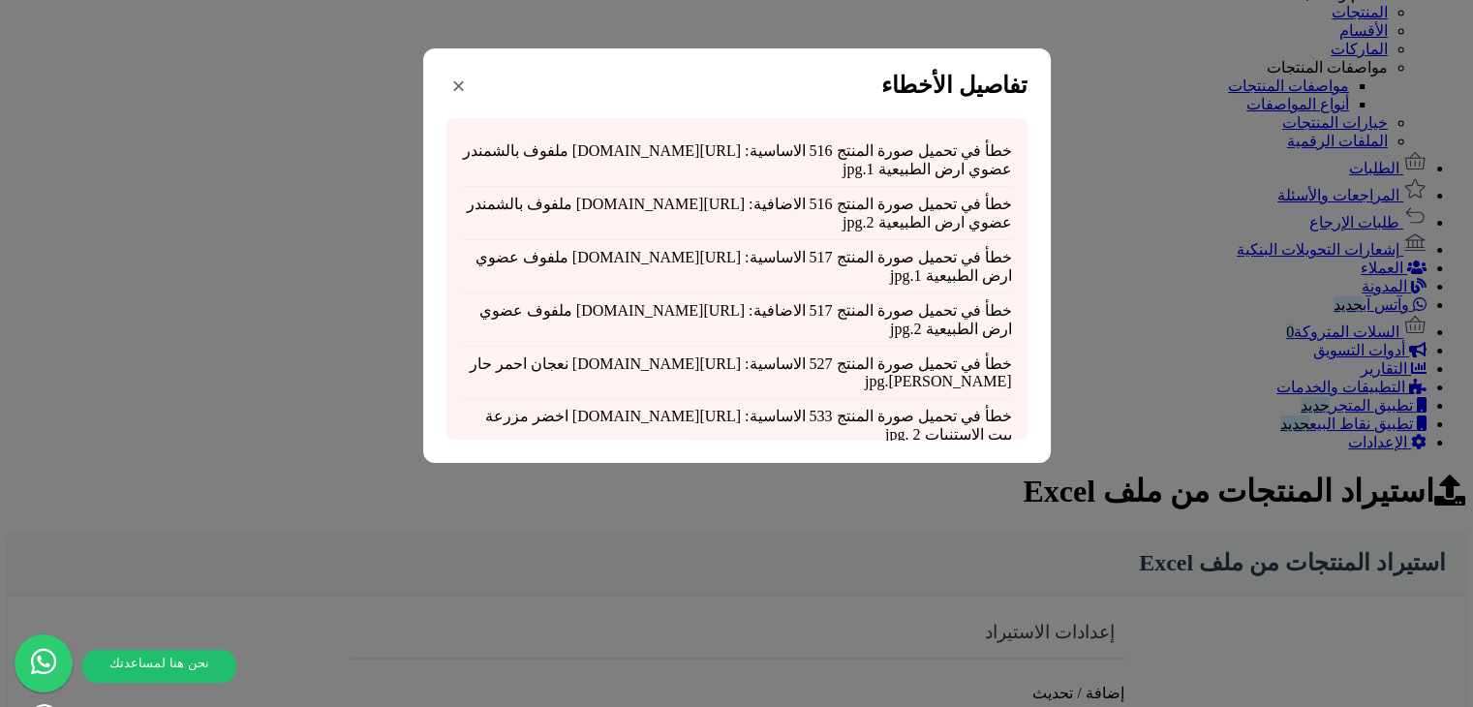
drag, startPoint x: 768, startPoint y: 237, endPoint x: 724, endPoint y: 208, distance: 52.4
click at [724, 208] on div "خطأ في تحميل صورة المنتج 516 الاساسية: https://alqimamalwatania.matjrahstore.co…" at bounding box center [736, 278] width 581 height 321
click at [693, 187] on div "خطأ في تحميل صورة المنتج 516 الاساسية: https://alqimamalwatania.matjrahstore.co…" at bounding box center [737, 160] width 550 height 53
drag, startPoint x: 990, startPoint y: 147, endPoint x: 833, endPoint y: 158, distance: 157.2
click at [833, 158] on div "خطأ في تحميل صورة المنتج 516 الاساسية: https://alqimamalwatania.matjrahstore.co…" at bounding box center [736, 278] width 581 height 321
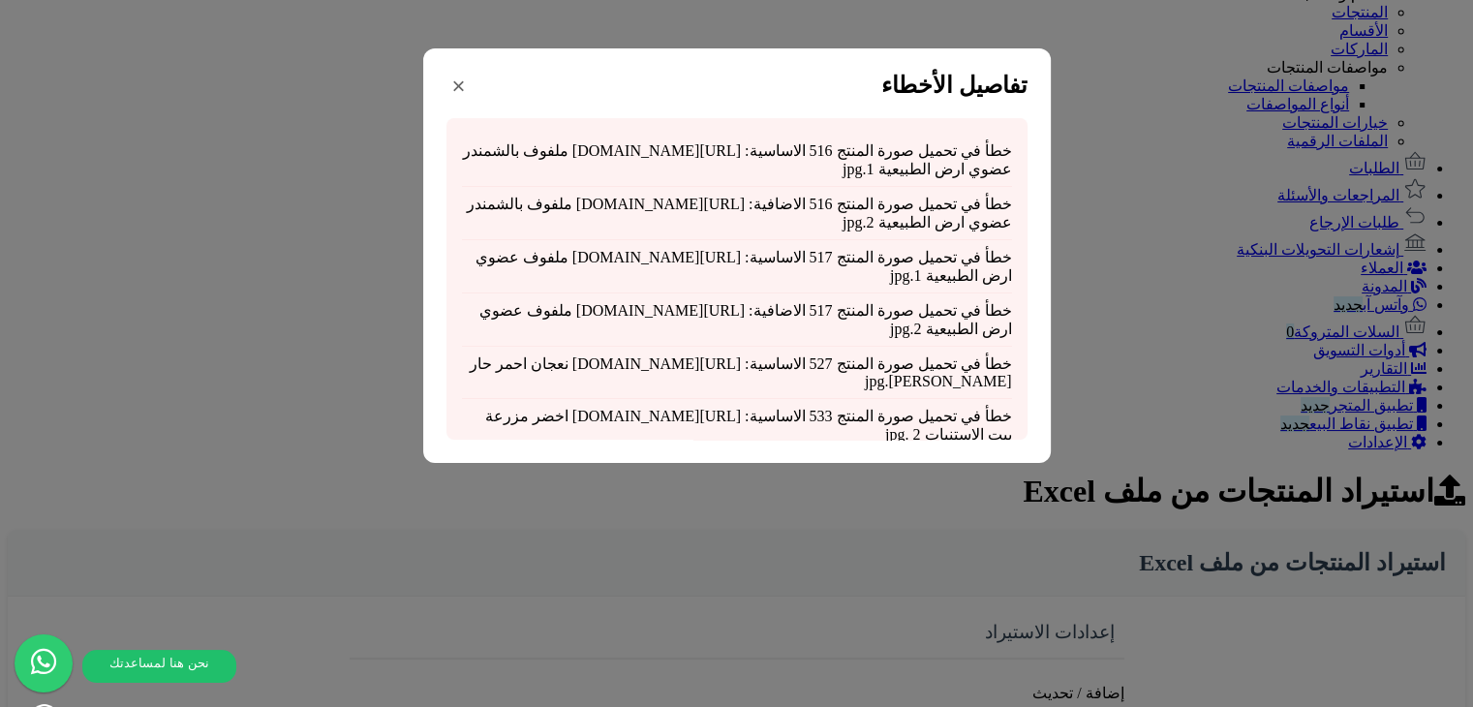
click at [790, 187] on div "خطأ في تحميل صورة المنتج 516 الاساسية: https://alqimamalwatania.matjrahstore.co…" at bounding box center [737, 160] width 550 height 53
drag, startPoint x: 988, startPoint y: 150, endPoint x: 835, endPoint y: 146, distance: 153.0
click at [835, 146] on div "خطأ في تحميل صورة المنتج 516 الاساسية: https://alqimamalwatania.matjrahstore.co…" at bounding box center [736, 278] width 581 height 321
copy div "خطأ في تحميل صورة المنتج"
click at [764, 239] on div "خطأ في تحميل صورة المنتج 516 الاضافية: https://alqimamalwatania.matjrahstore.co…" at bounding box center [737, 213] width 550 height 53
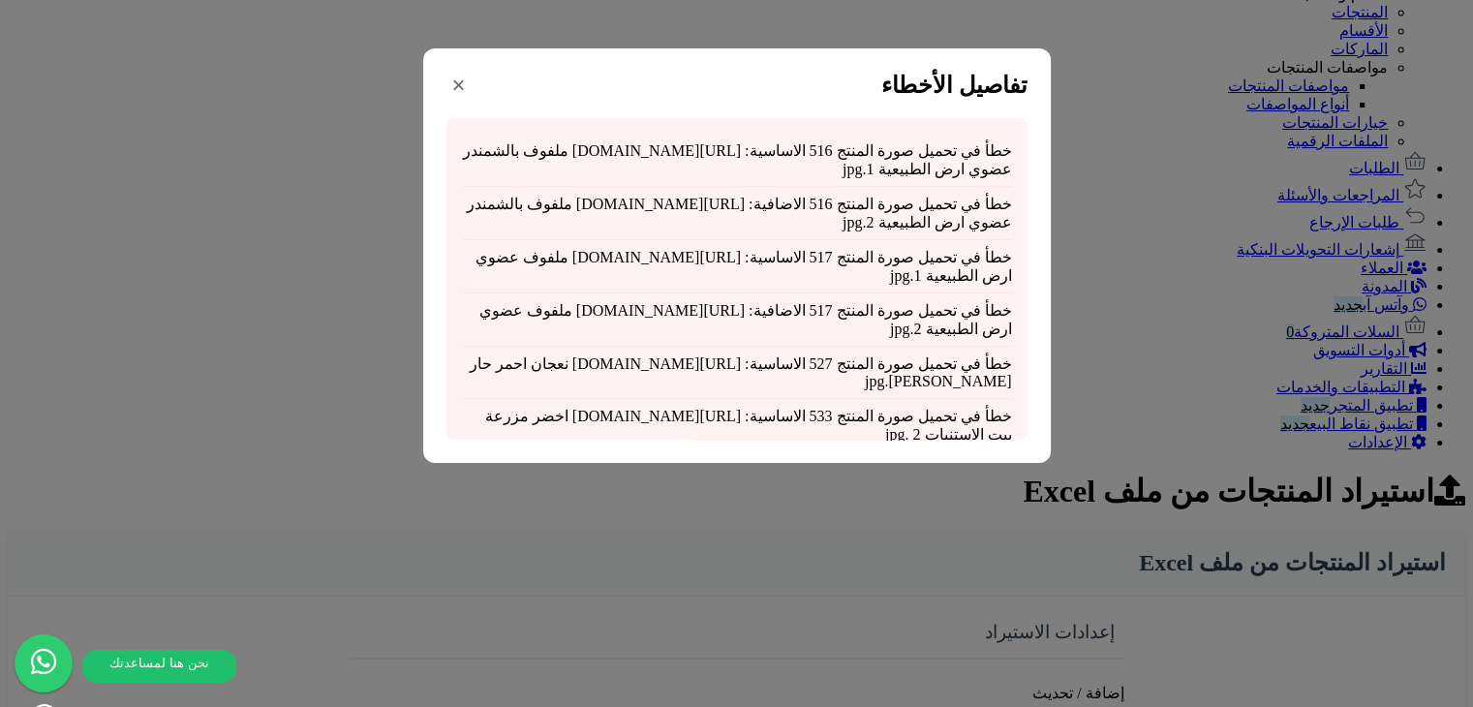
click at [472, 100] on button "×" at bounding box center [458, 85] width 25 height 29
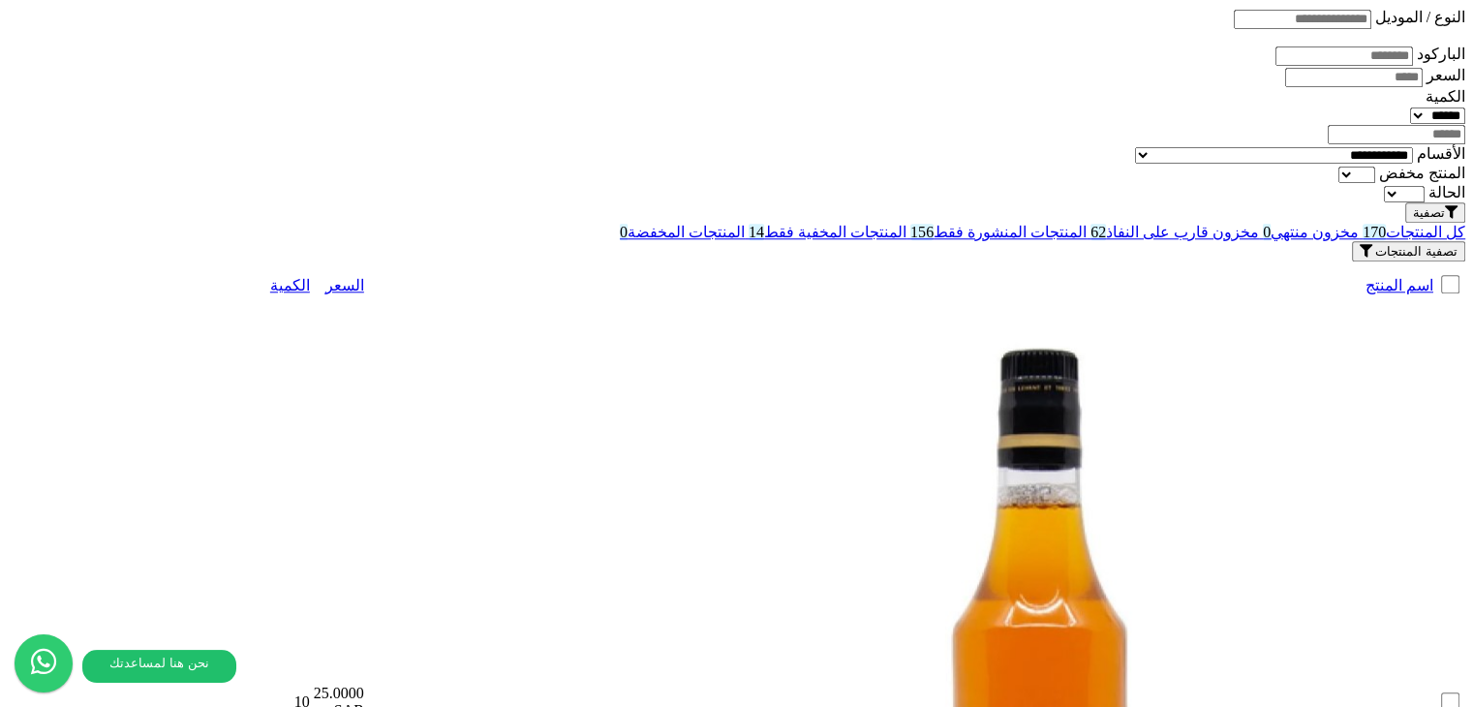
scroll to position [1971, 0]
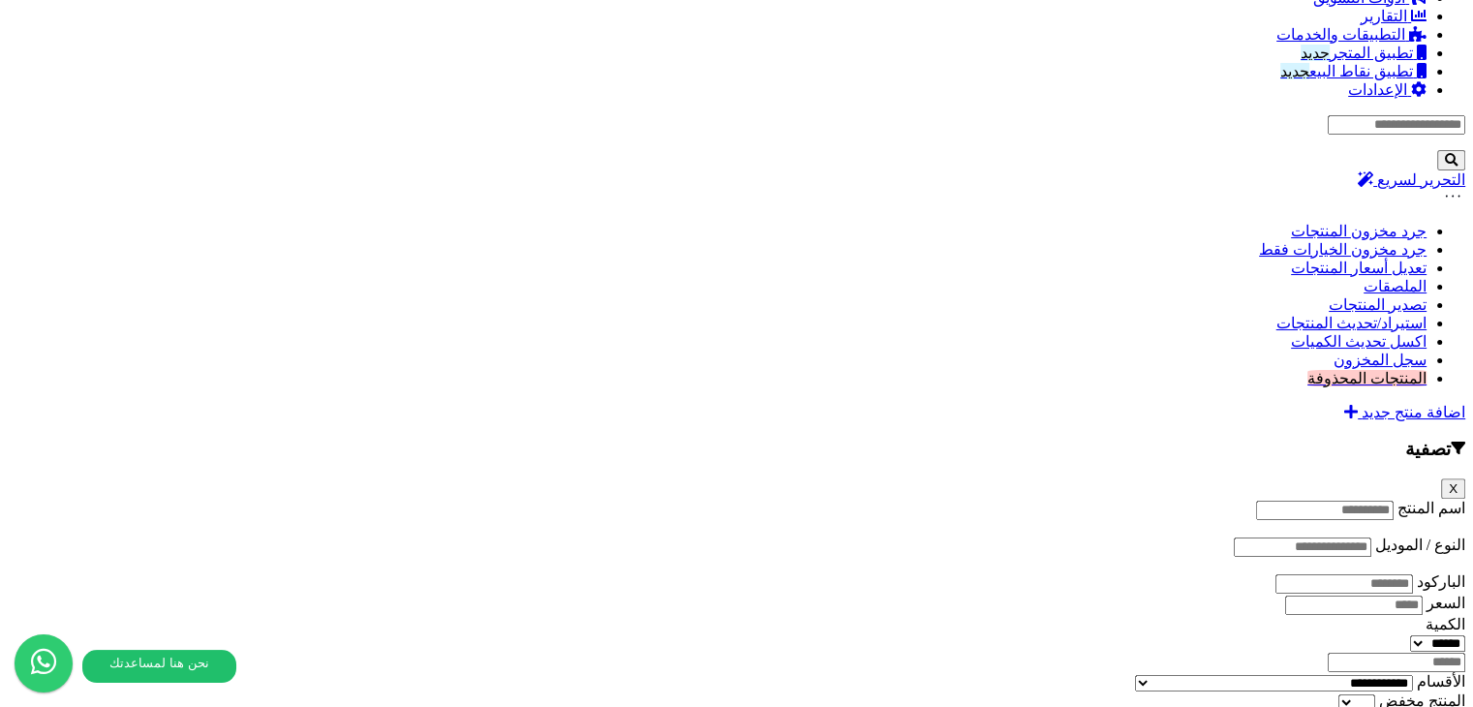
scroll to position [1454, 0]
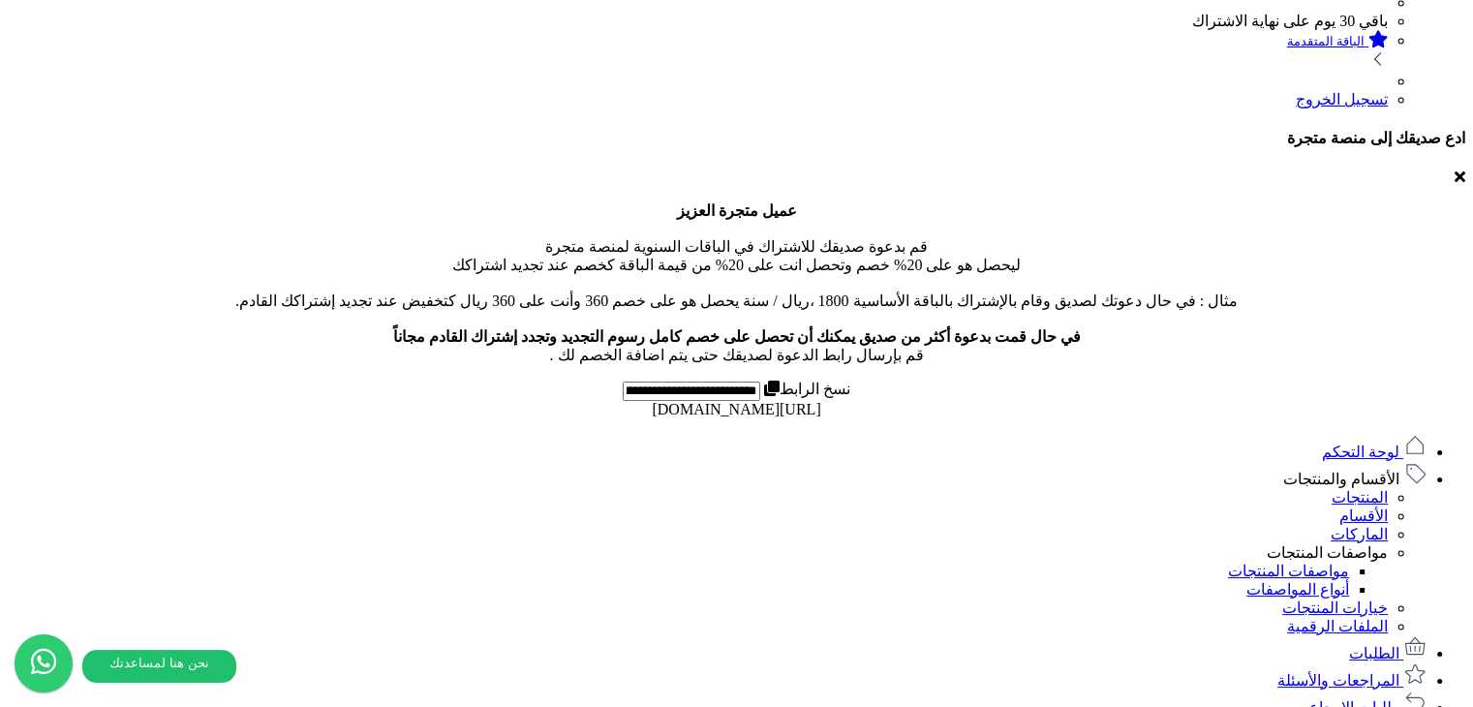
scroll to position [678, 0]
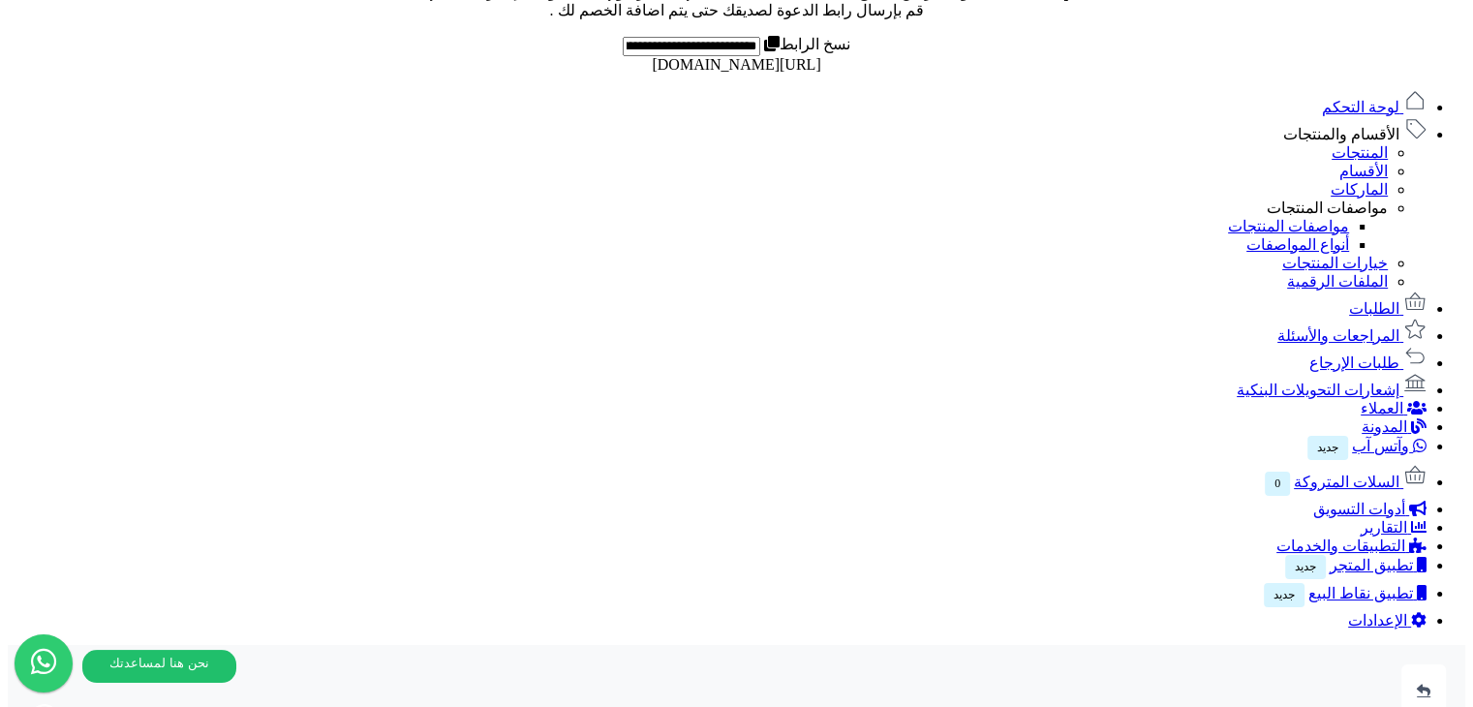
scroll to position [442, 0]
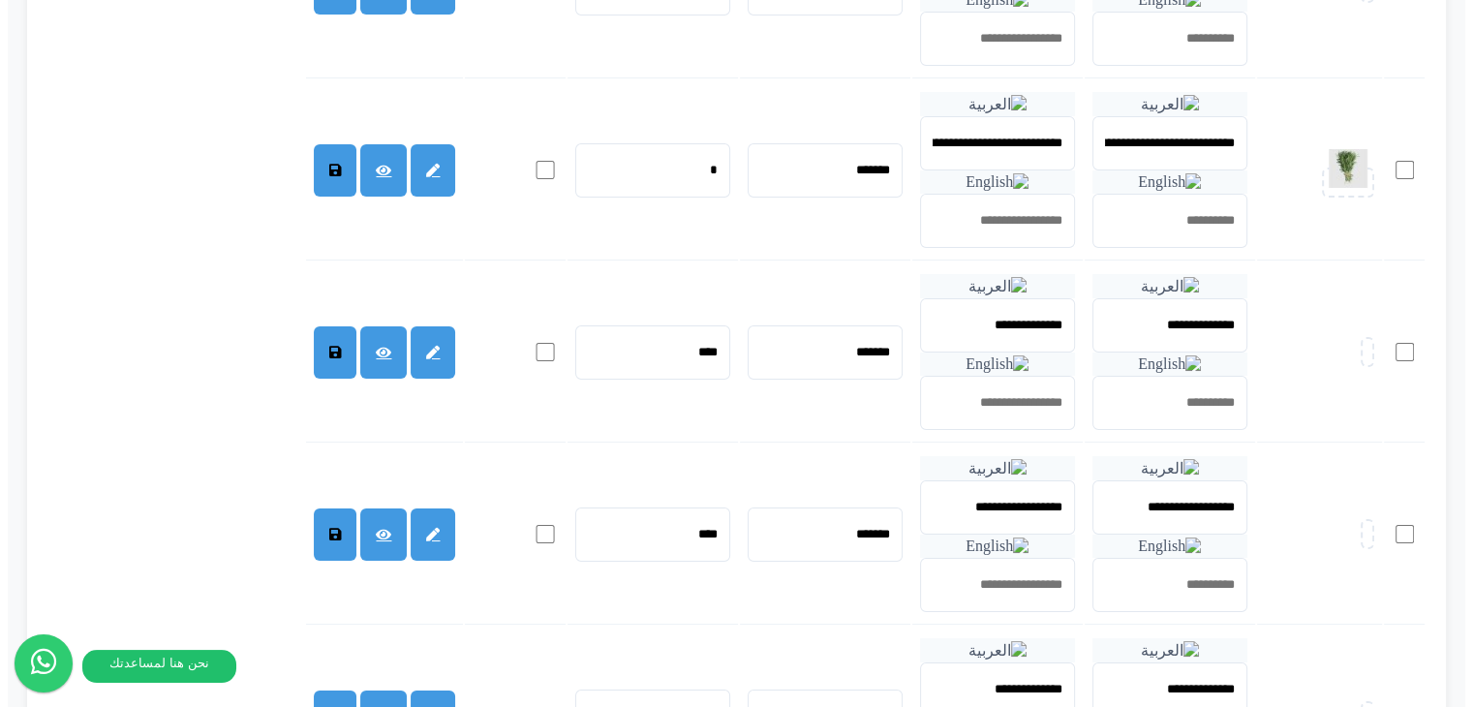
scroll to position [3346, 0]
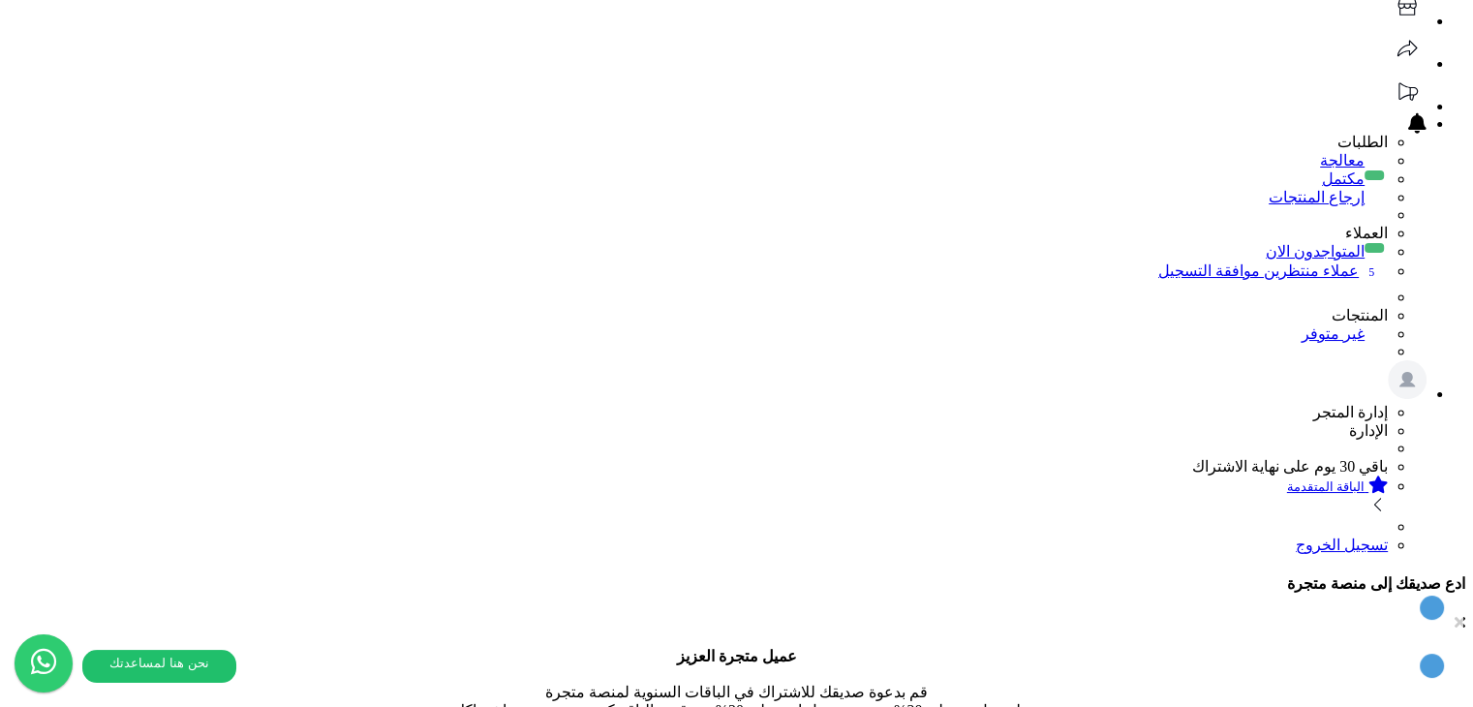
scroll to position [248, 0]
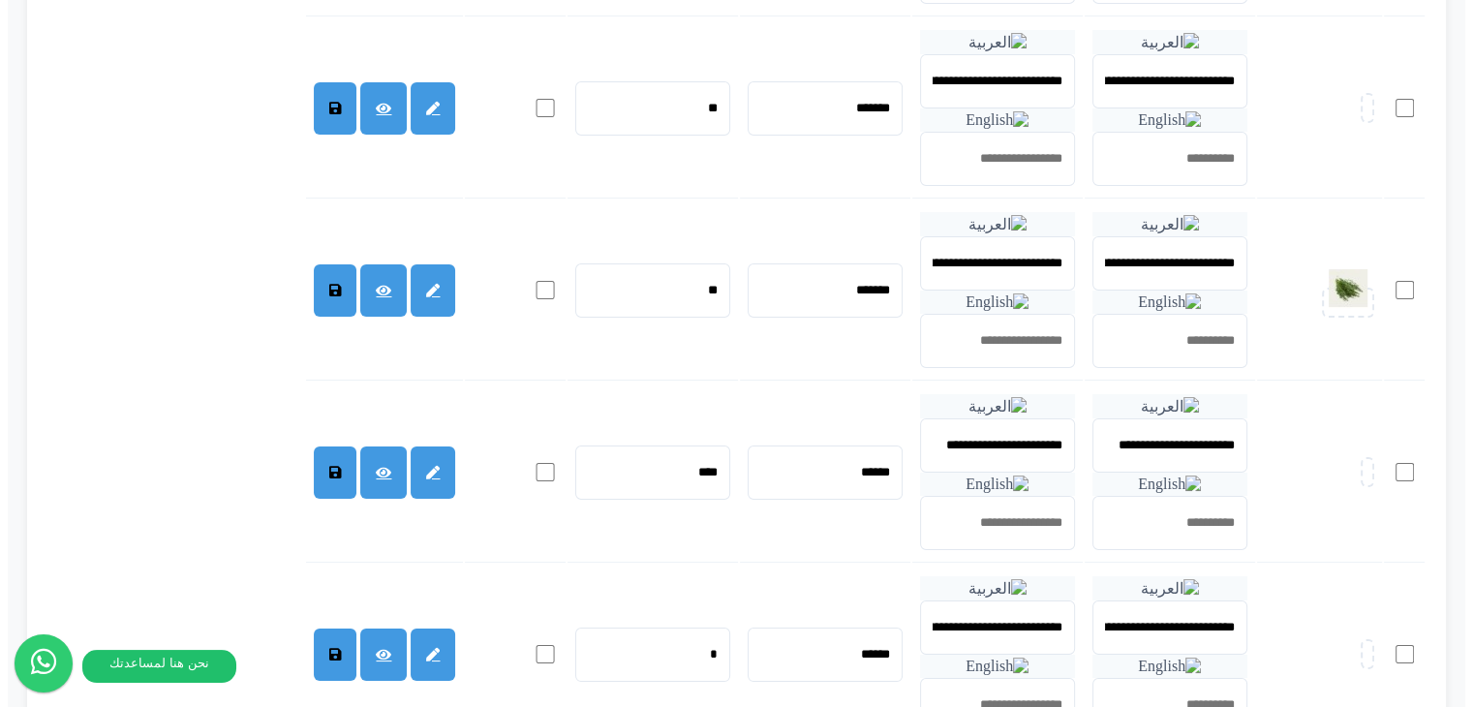
scroll to position [3346, 0]
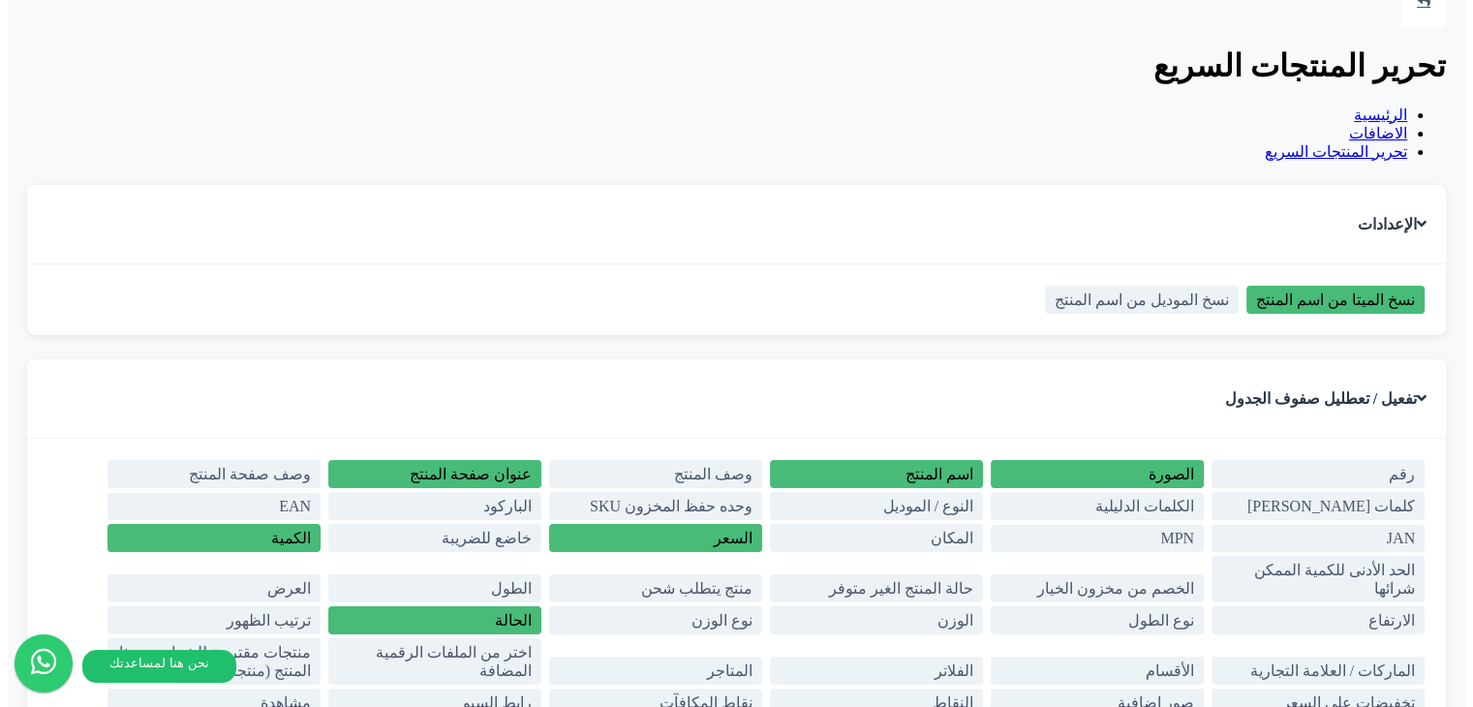
scroll to position [1797, 0]
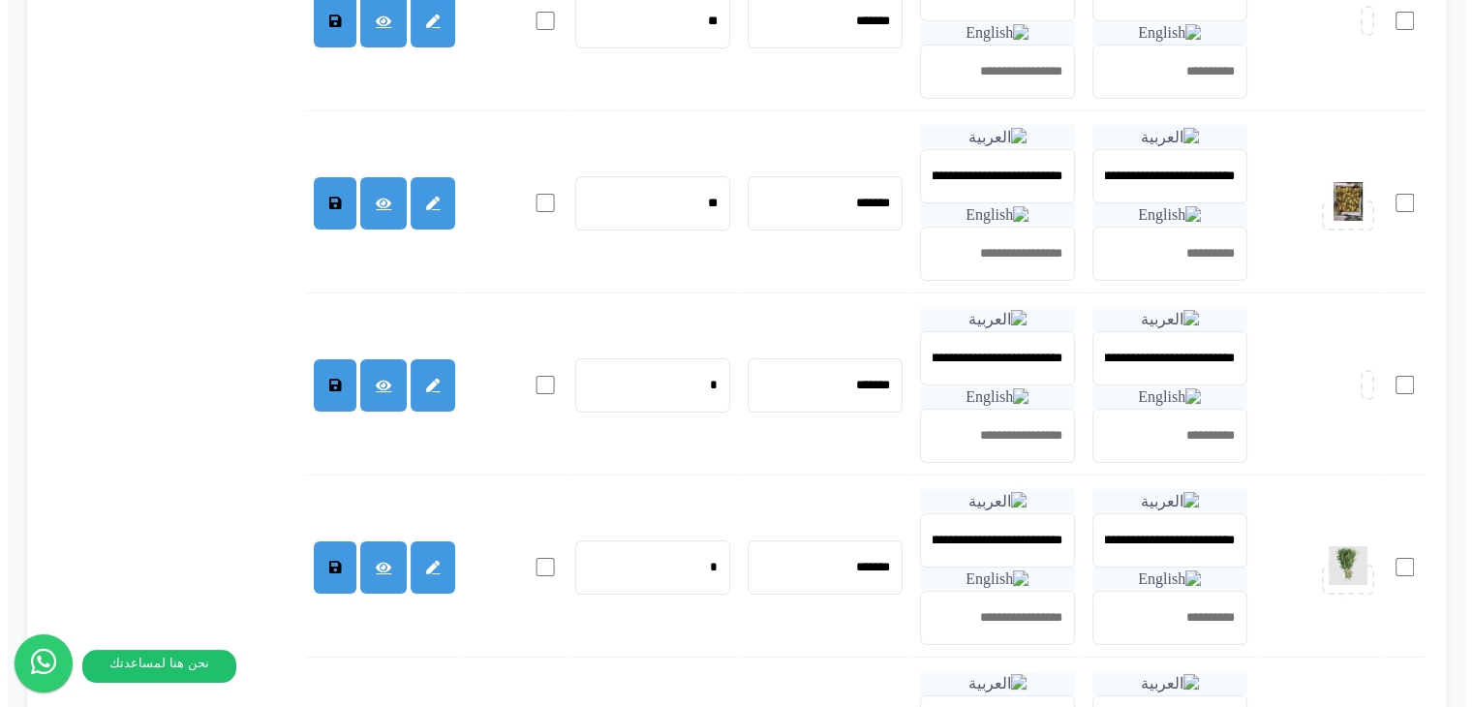
scroll to position [2765, 0]
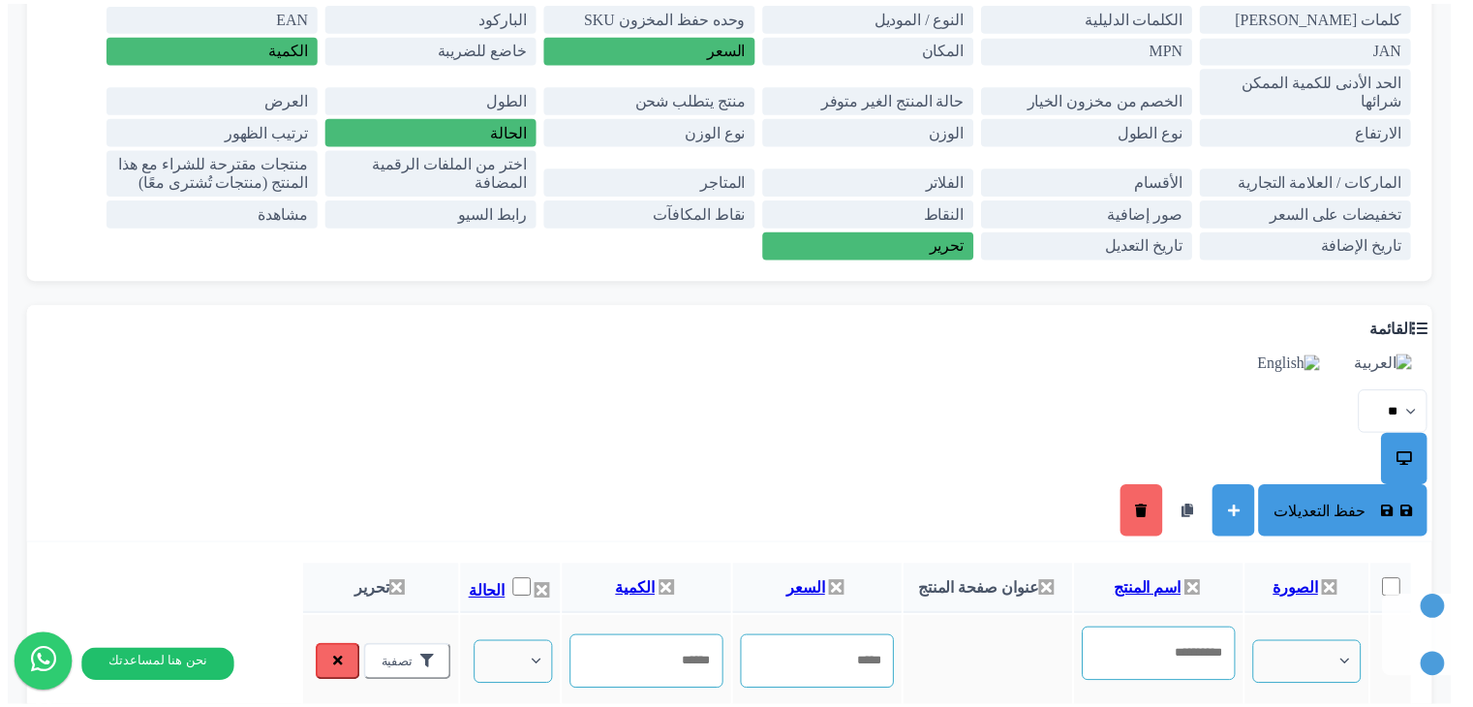
scroll to position [2088, 0]
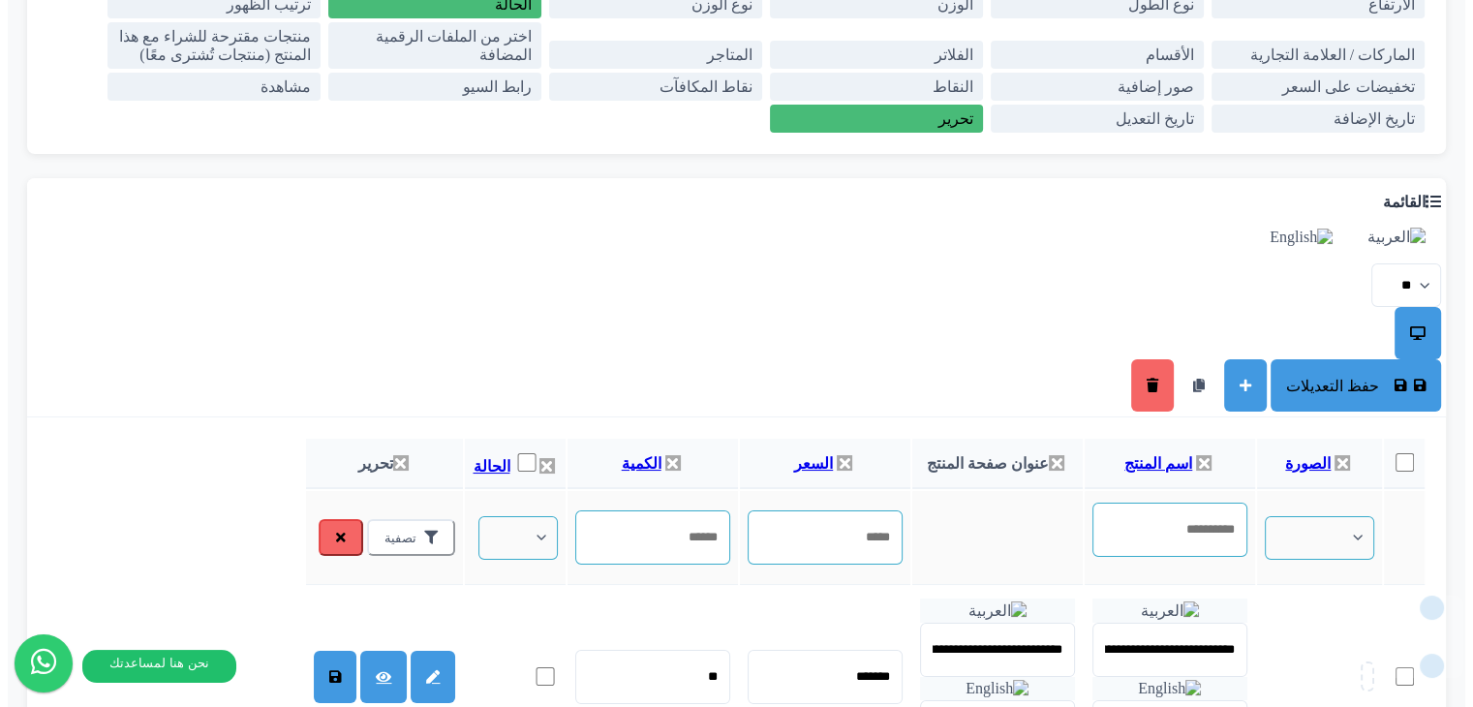
scroll to position [1991, 0]
